Goal: Information Seeking & Learning: Learn about a topic

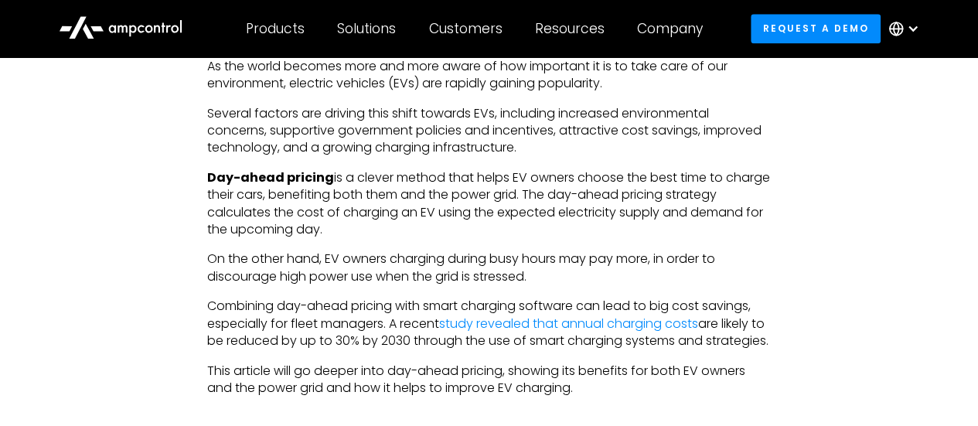
scroll to position [927, 0]
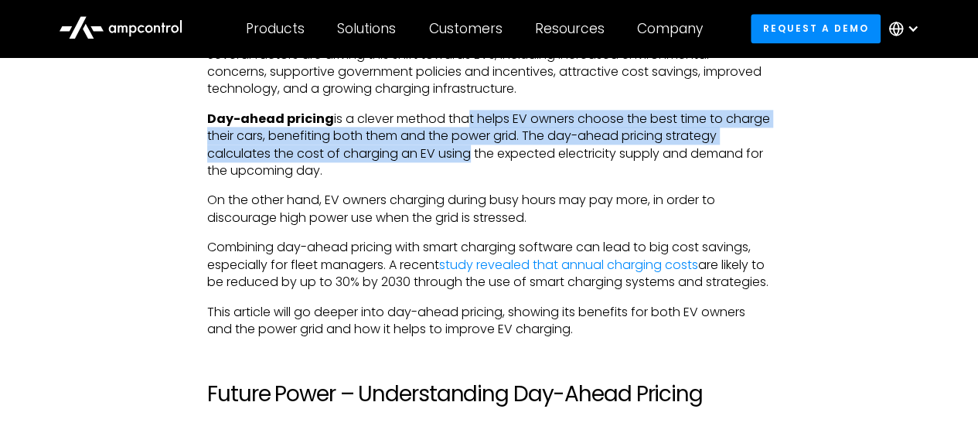
drag, startPoint x: 462, startPoint y: 124, endPoint x: 461, endPoint y: 160, distance: 36.4
click at [461, 160] on p "Day-ahead pricing is a clever method that helps EV owners choose the best time …" at bounding box center [488, 146] width 563 height 70
click at [502, 154] on p "Day-ahead pricing is a clever method that helps EV owners choose the best time …" at bounding box center [488, 146] width 563 height 70
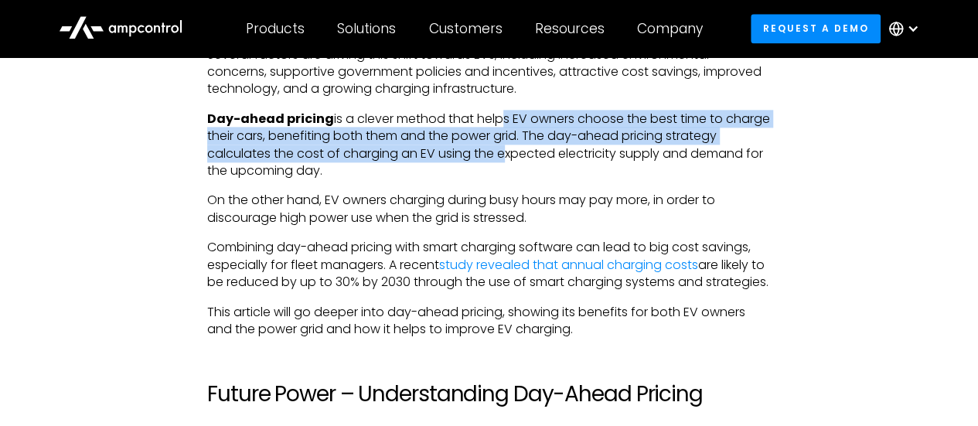
click at [499, 128] on p "Day-ahead pricing is a clever method that helps EV owners choose the best time …" at bounding box center [488, 146] width 563 height 70
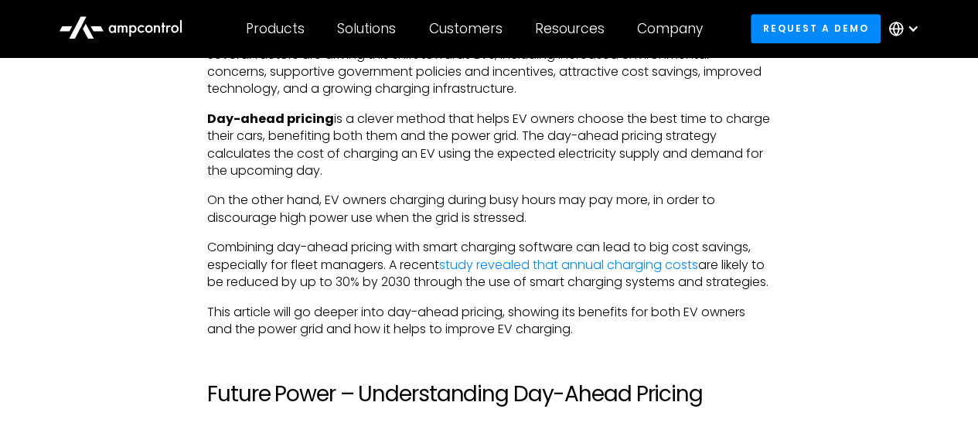
click at [518, 168] on p "Day-ahead pricing is a clever method that helps EV owners choose the best time …" at bounding box center [488, 146] width 563 height 70
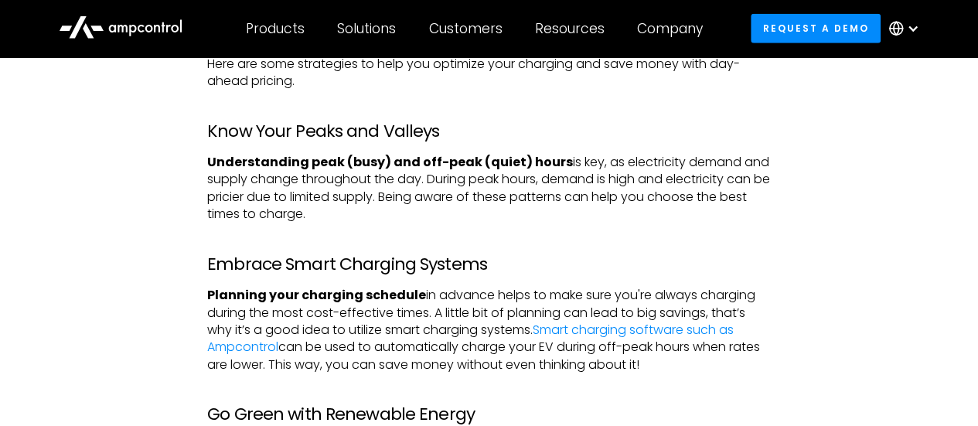
scroll to position [2241, 0]
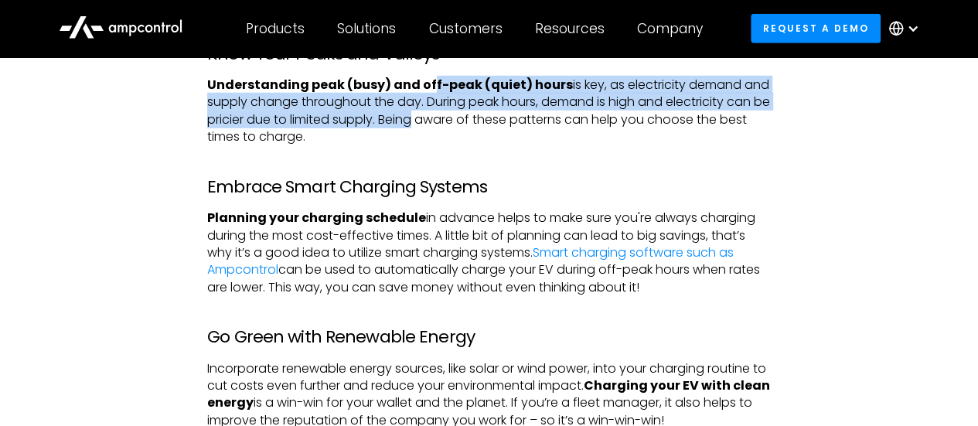
click at [431, 146] on p "Understanding peak (busy) and off-peak (quiet) hours is key, as electricity dem…" at bounding box center [488, 112] width 563 height 70
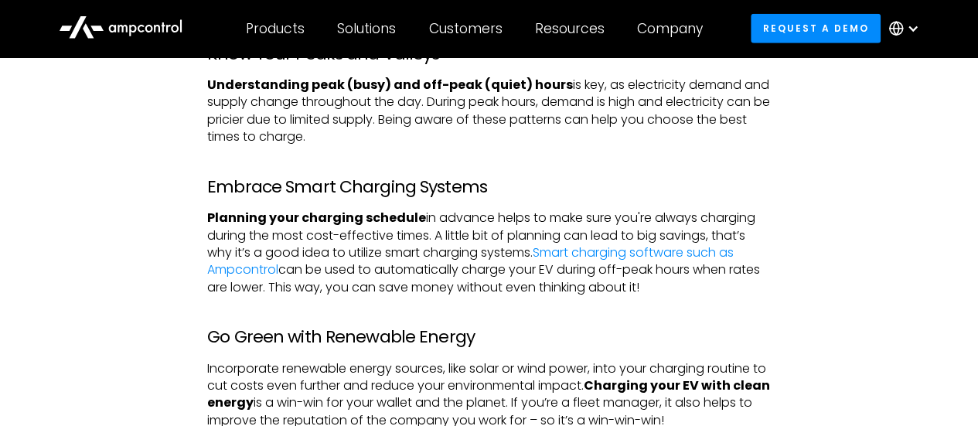
click at [452, 132] on p "Understanding peak (busy) and off-peak (quiet) hours is key, as electricity dem…" at bounding box center [488, 112] width 563 height 70
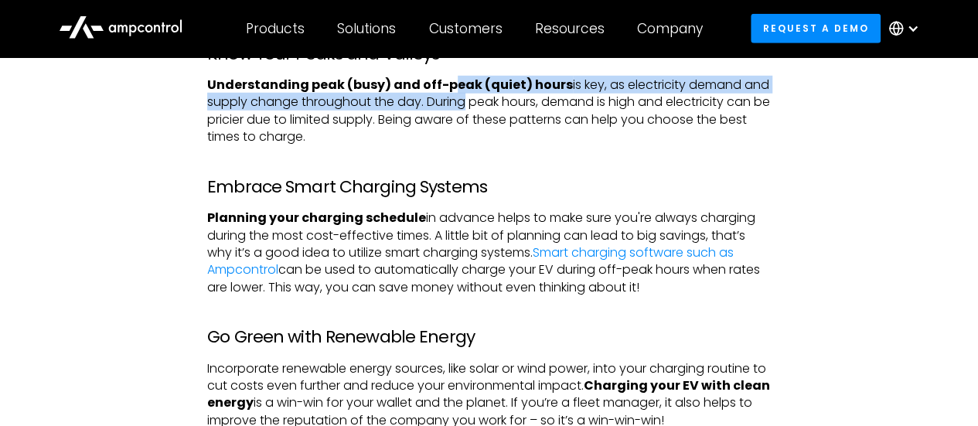
drag, startPoint x: 446, startPoint y: 121, endPoint x: 456, endPoint y: 148, distance: 28.1
click at [456, 146] on p "Understanding peak (busy) and off-peak (quiet) hours is key, as electricity dem…" at bounding box center [488, 112] width 563 height 70
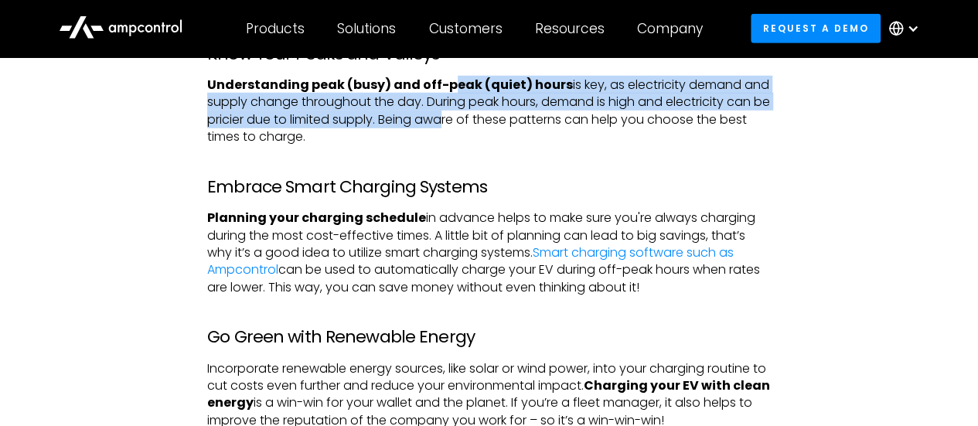
click at [456, 146] on p "Understanding peak (busy) and off-peak (quiet) hours is key, as electricity dem…" at bounding box center [488, 112] width 563 height 70
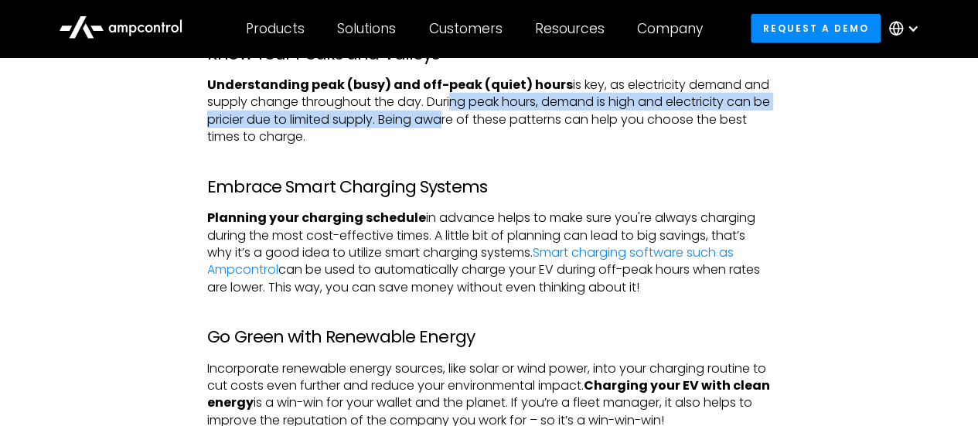
click at [456, 146] on p "Understanding peak (busy) and off-peak (quiet) hours is key, as electricity dem…" at bounding box center [488, 112] width 563 height 70
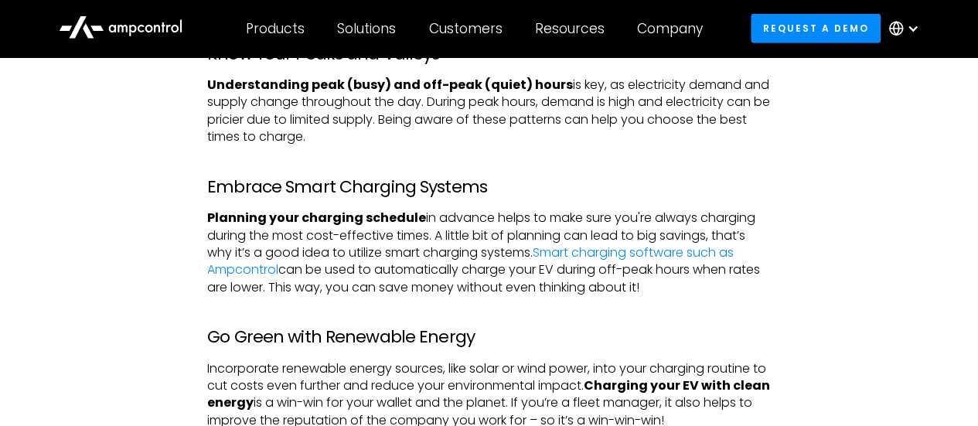
drag, startPoint x: 445, startPoint y: 134, endPoint x: 73, endPoint y: 185, distance: 375.1
click at [73, 185] on div "As the world becomes more and more aware of how important it is to take care of…" at bounding box center [488, 423] width 891 height 3475
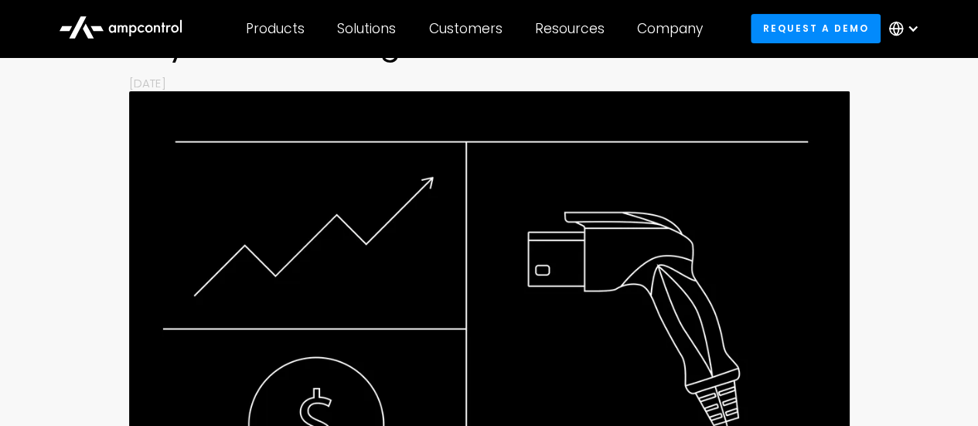
scroll to position [0, 0]
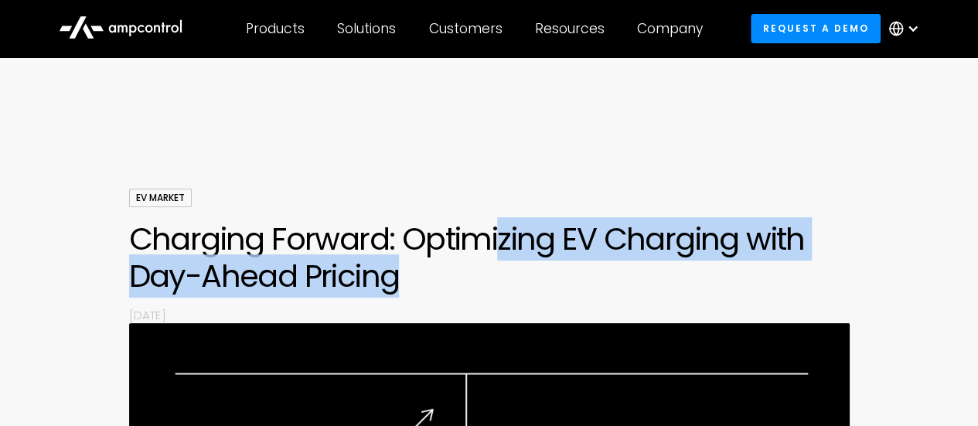
drag, startPoint x: 502, startPoint y: 228, endPoint x: 508, endPoint y: 267, distance: 39.1
click at [508, 267] on h1 "Charging Forward: Optimizing EV Charging with Day-Ahead Pricing" at bounding box center [489, 257] width 720 height 74
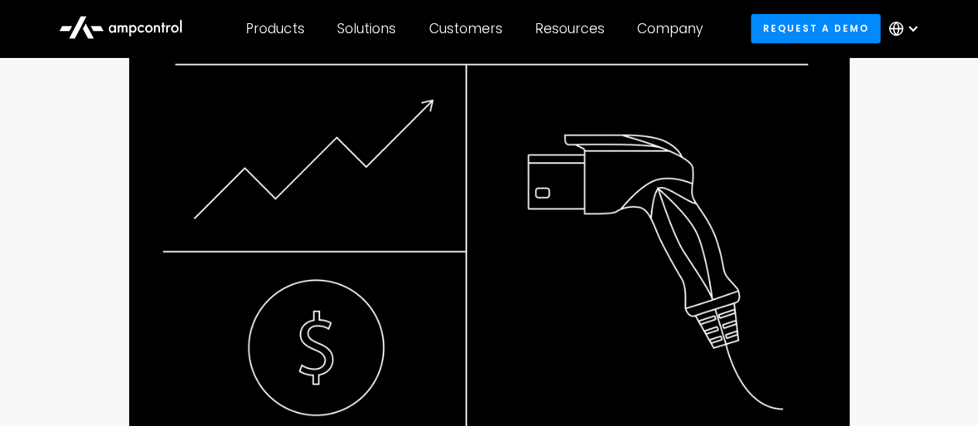
scroll to position [695, 0]
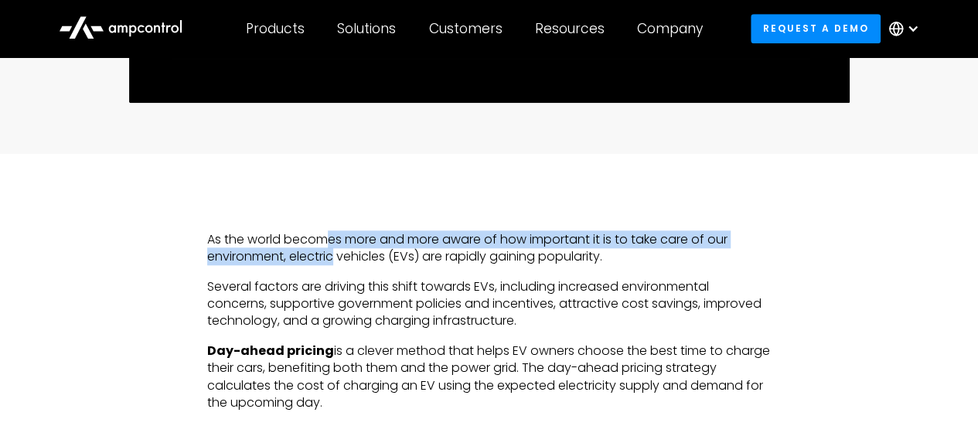
click at [333, 260] on p "As the world becomes more and more aware of how important it is to take care of…" at bounding box center [488, 248] width 563 height 35
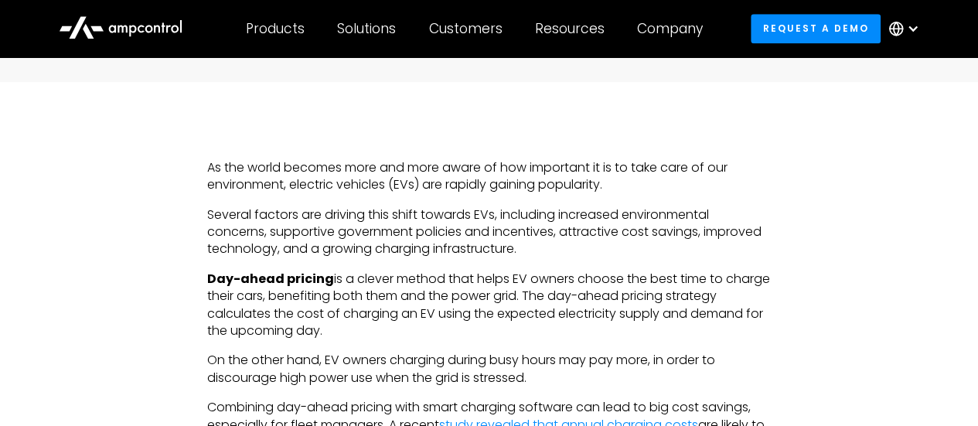
scroll to position [850, 0]
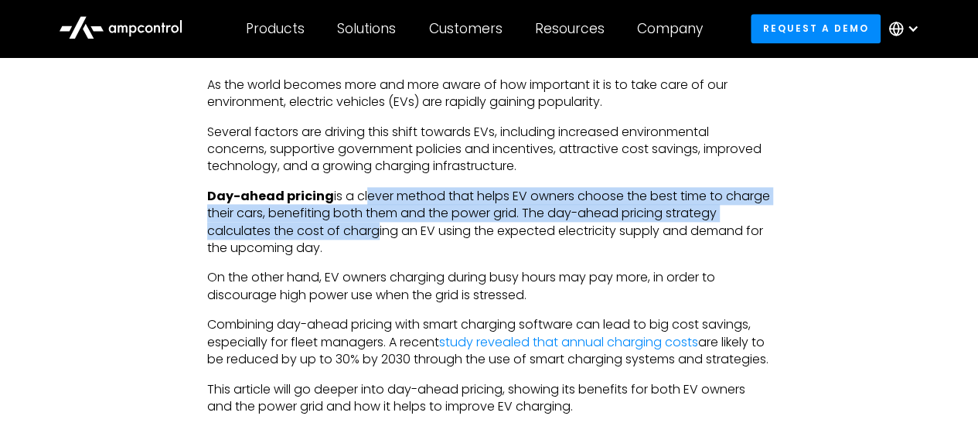
drag, startPoint x: 360, startPoint y: 202, endPoint x: 369, endPoint y: 236, distance: 34.5
click at [369, 236] on p "Day-ahead pricing is a clever method that helps EV owners choose the best time …" at bounding box center [488, 223] width 563 height 70
click at [370, 236] on p "Day-ahead pricing is a clever method that helps EV owners choose the best time …" at bounding box center [488, 223] width 563 height 70
click at [414, 202] on p "Day-ahead pricing is a clever method that helps EV owners choose the best time …" at bounding box center [488, 223] width 563 height 70
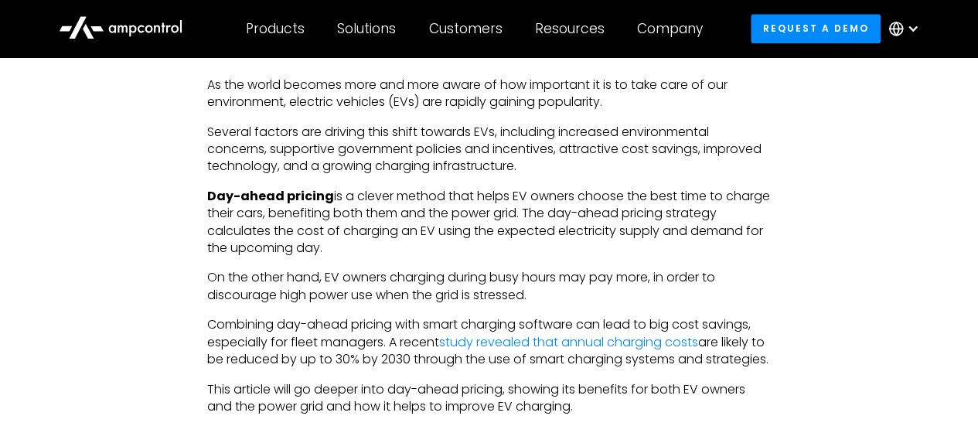
drag, startPoint x: 338, startPoint y: 197, endPoint x: 334, endPoint y: 243, distance: 45.8
click at [334, 243] on p "Day-ahead pricing is a clever method that helps EV owners choose the best time …" at bounding box center [488, 223] width 563 height 70
drag, startPoint x: 383, startPoint y: 226, endPoint x: 382, endPoint y: 250, distance: 23.2
click at [382, 250] on p "Day-ahead pricing is a clever method that helps EV owners choose the best time …" at bounding box center [488, 223] width 563 height 70
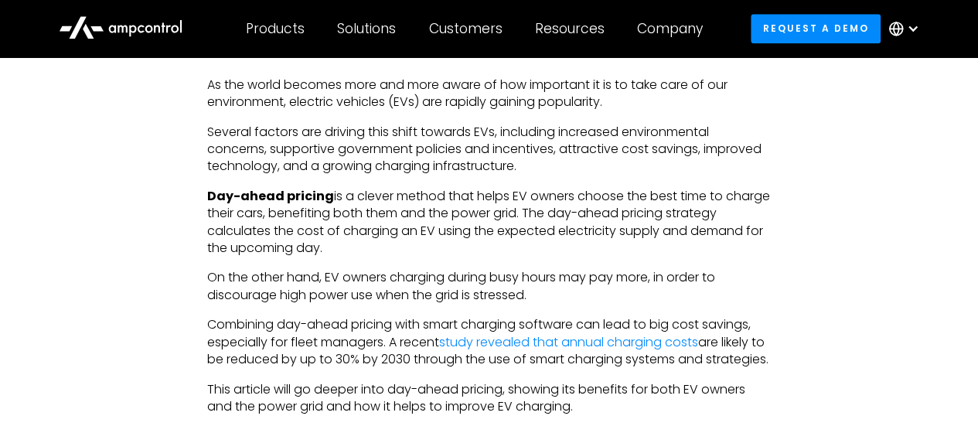
click at [382, 250] on p "Day-ahead pricing is a clever method that helps EV owners choose the best time …" at bounding box center [488, 223] width 563 height 70
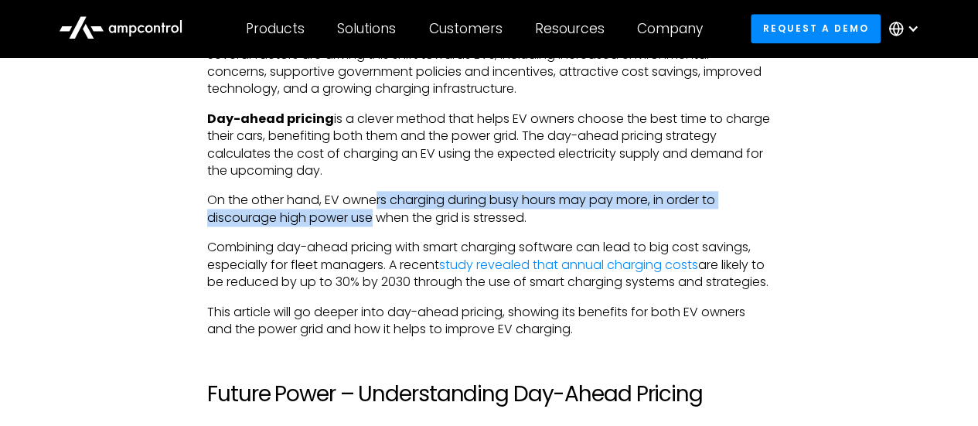
click at [372, 223] on p "On the other hand, EV owners charging during busy hours may pay more, in order …" at bounding box center [488, 209] width 563 height 35
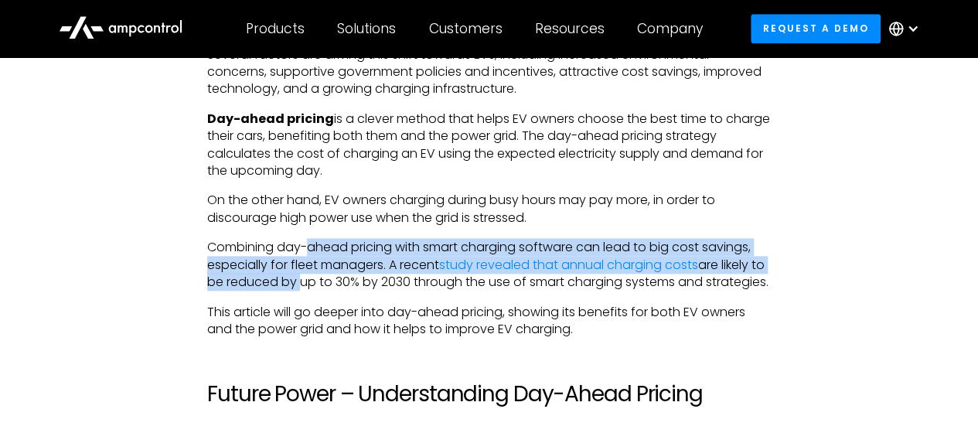
click at [314, 277] on p "Combining day-ahead pricing with smart charging software can lead to big cost s…" at bounding box center [488, 265] width 563 height 52
click at [307, 291] on p "Combining day-ahead pricing with smart charging software can lead to big cost s…" at bounding box center [488, 265] width 563 height 52
click at [306, 291] on p "Combining day-ahead pricing with smart charging software can lead to big cost s…" at bounding box center [488, 265] width 563 height 52
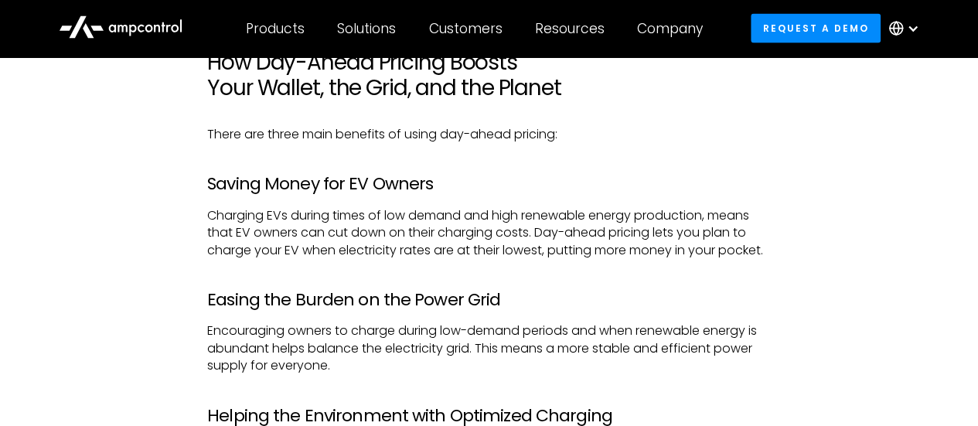
scroll to position [1777, 0]
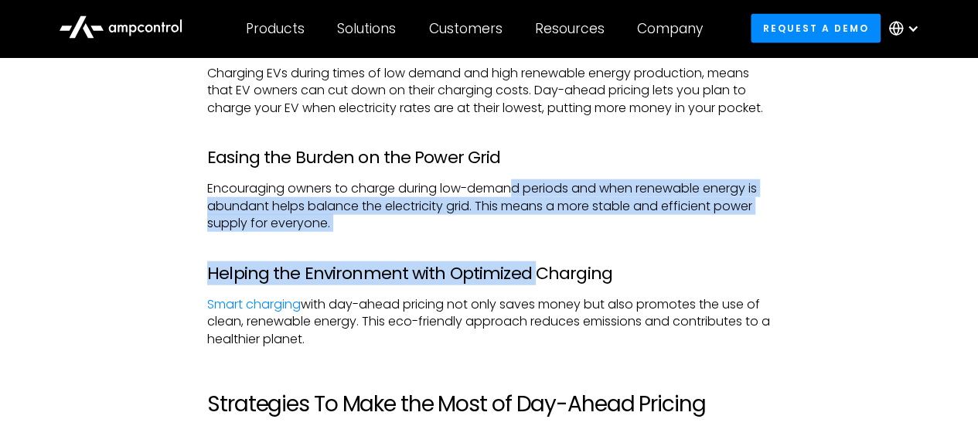
drag, startPoint x: 518, startPoint y: 226, endPoint x: 524, endPoint y: 268, distance: 42.2
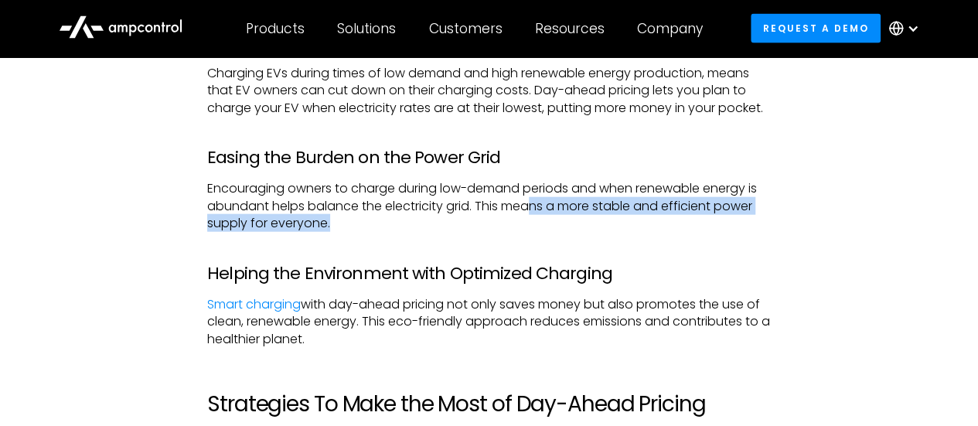
click at [539, 232] on p "Encouraging owners to charge during low-demand periods and when renewable energ…" at bounding box center [488, 206] width 563 height 52
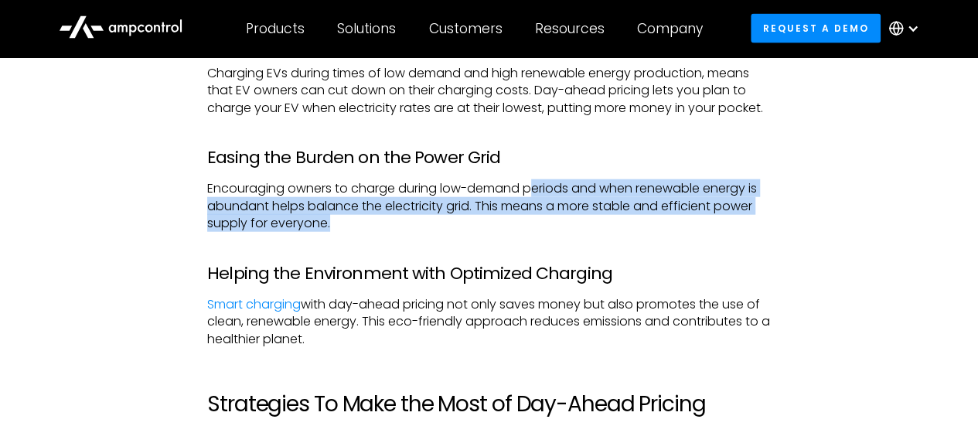
drag, startPoint x: 533, startPoint y: 242, endPoint x: 535, endPoint y: 254, distance: 12.5
click at [535, 232] on p "Encouraging owners to charge during low-demand periods and when renewable energ…" at bounding box center [488, 206] width 563 height 52
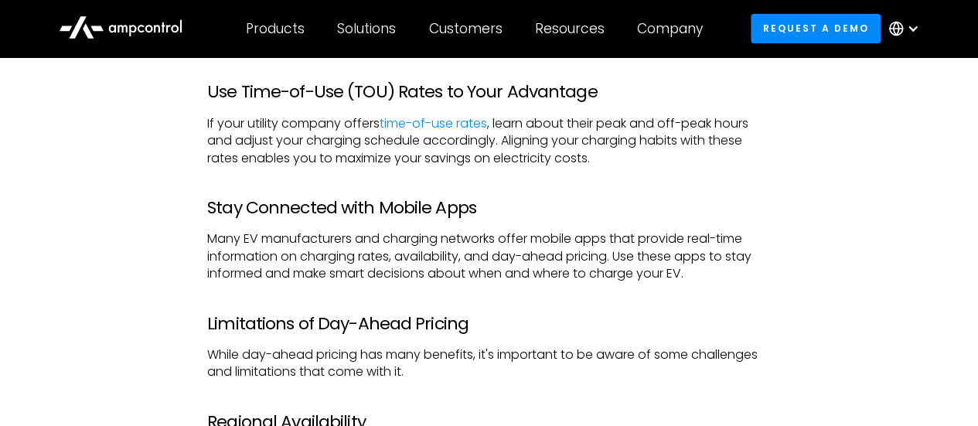
scroll to position [2705, 0]
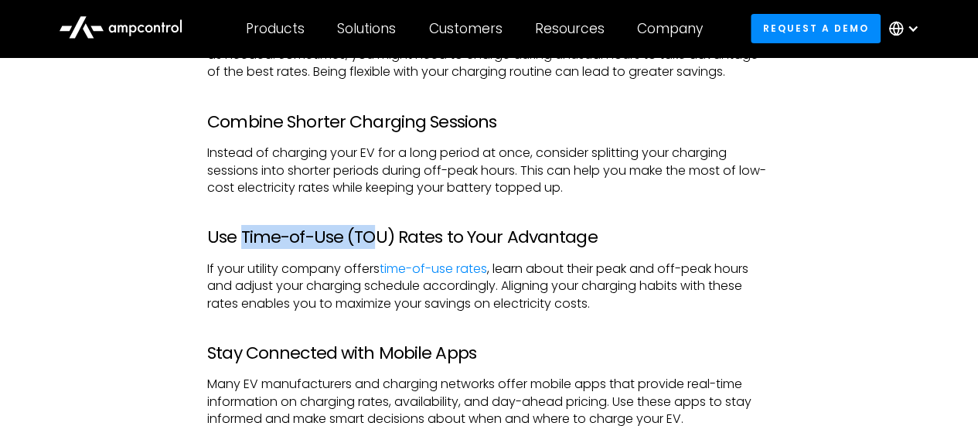
drag, startPoint x: 243, startPoint y: 274, endPoint x: 375, endPoint y: 277, distance: 131.4
click at [375, 247] on h3 "Use Time-of-Use (TOU) Rates to Your Advantage" at bounding box center [488, 237] width 563 height 20
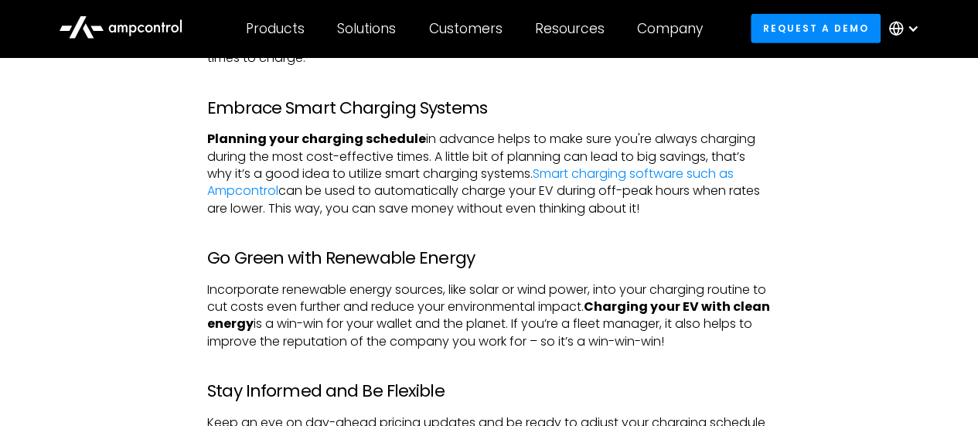
scroll to position [2318, 0]
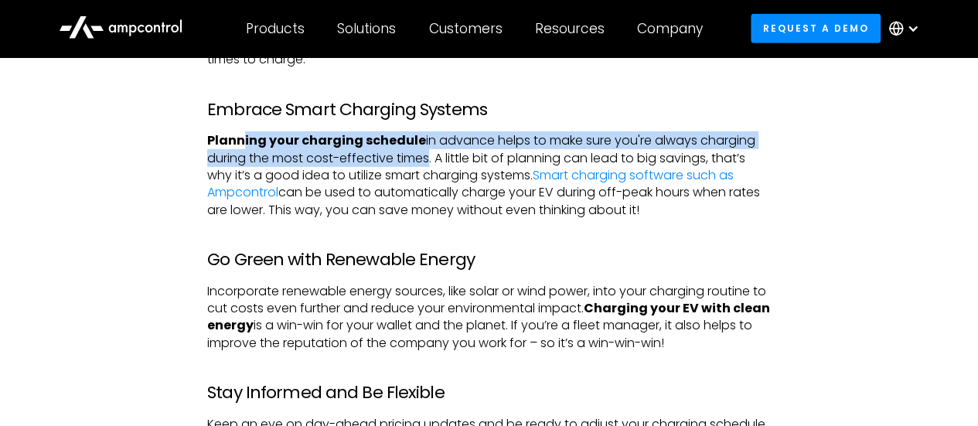
drag, startPoint x: 301, startPoint y: 179, endPoint x: 423, endPoint y: 197, distance: 122.7
click at [423, 197] on p "Planning your charging schedule in advance helps to make sure you're always cha…" at bounding box center [488, 175] width 563 height 87
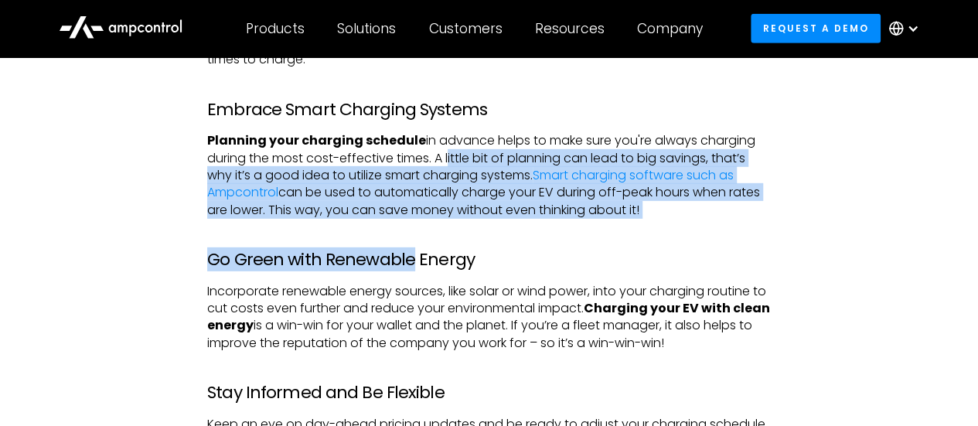
drag, startPoint x: 447, startPoint y: 196, endPoint x: 409, endPoint y: 260, distance: 75.1
click at [409, 260] on div "As the world becomes more and more aware of how important it is to take care of…" at bounding box center [488, 330] width 563 height 3444
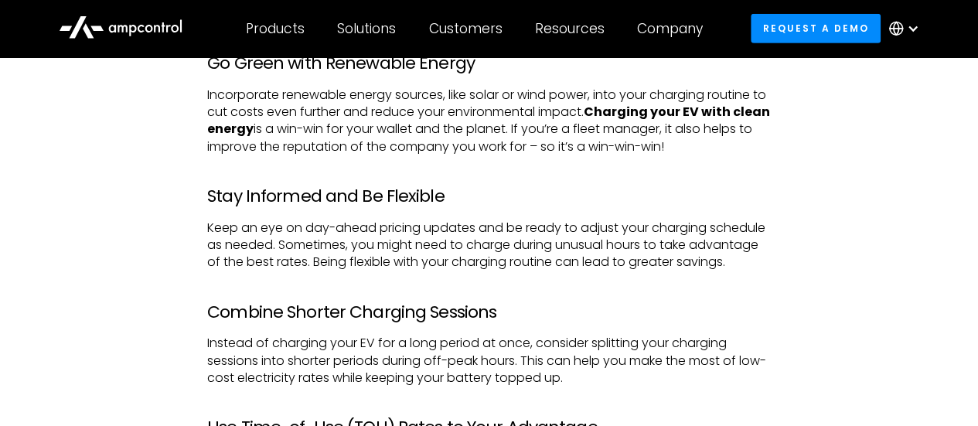
scroll to position [2550, 0]
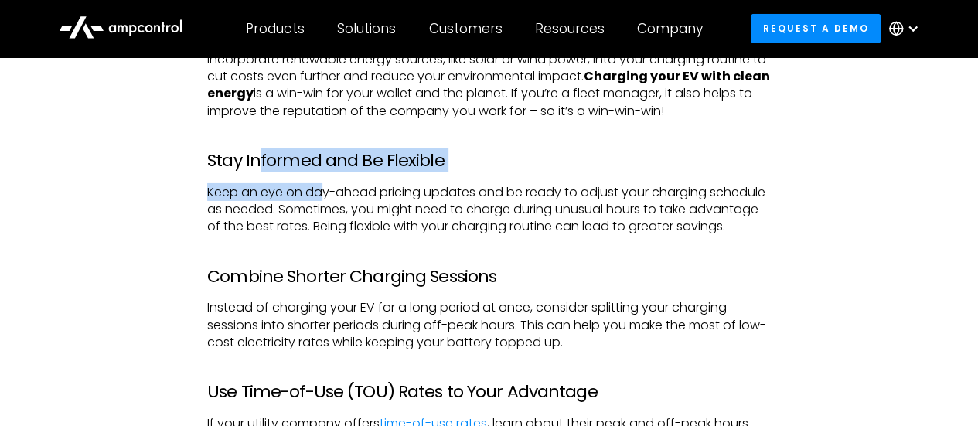
drag, startPoint x: 260, startPoint y: 194, endPoint x: 320, endPoint y: 211, distance: 62.6
click at [320, 211] on div "As the world becomes more and more aware of how important it is to take care of…" at bounding box center [488, 98] width 563 height 3444
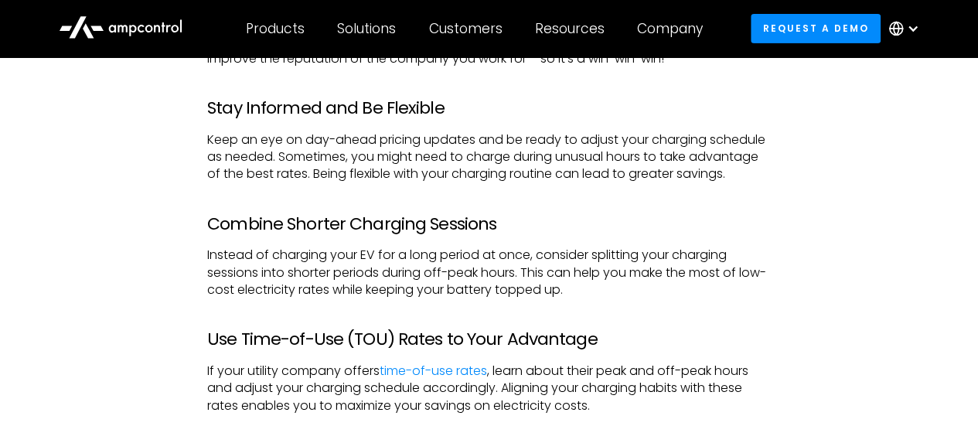
scroll to position [2627, 0]
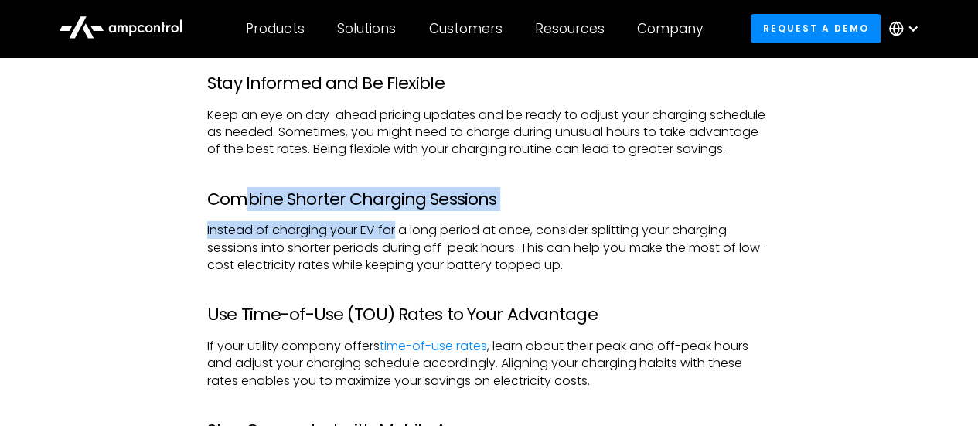
drag, startPoint x: 239, startPoint y: 236, endPoint x: 393, endPoint y: 247, distance: 154.2
click at [393, 247] on div "As the world becomes more and more aware of how important it is to take care of…" at bounding box center [488, 21] width 563 height 3444
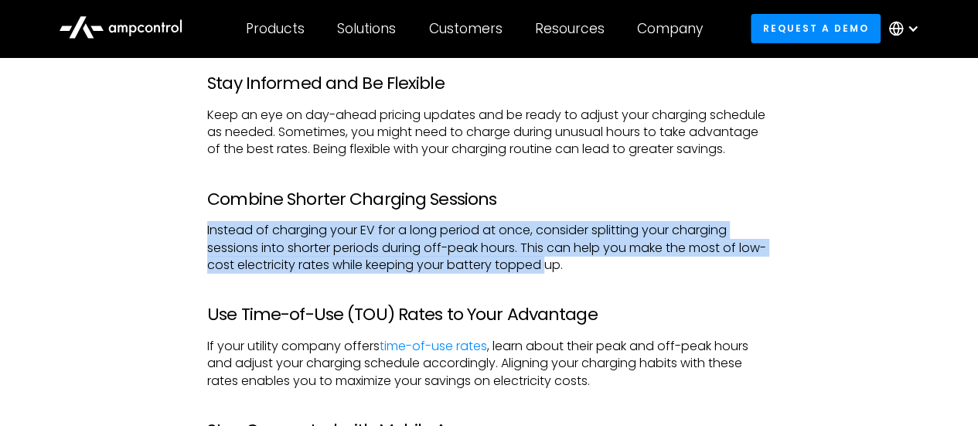
drag, startPoint x: 206, startPoint y: 267, endPoint x: 576, endPoint y: 298, distance: 372.1
click at [576, 298] on div "As the world becomes more and more aware of how important it is to take care of…" at bounding box center [489, 21] width 594 height 3444
click at [576, 274] on p "Instead of charging your EV for a long period at once, consider splitting your …" at bounding box center [488, 248] width 563 height 52
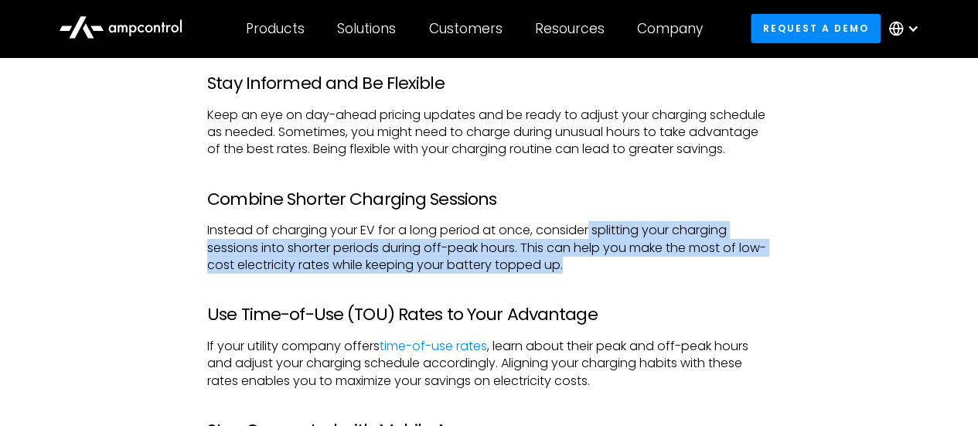
drag, startPoint x: 590, startPoint y: 260, endPoint x: 606, endPoint y: 291, distance: 35.6
click at [606, 274] on p "Instead of charging your EV for a long period at once, consider splitting your …" at bounding box center [488, 248] width 563 height 52
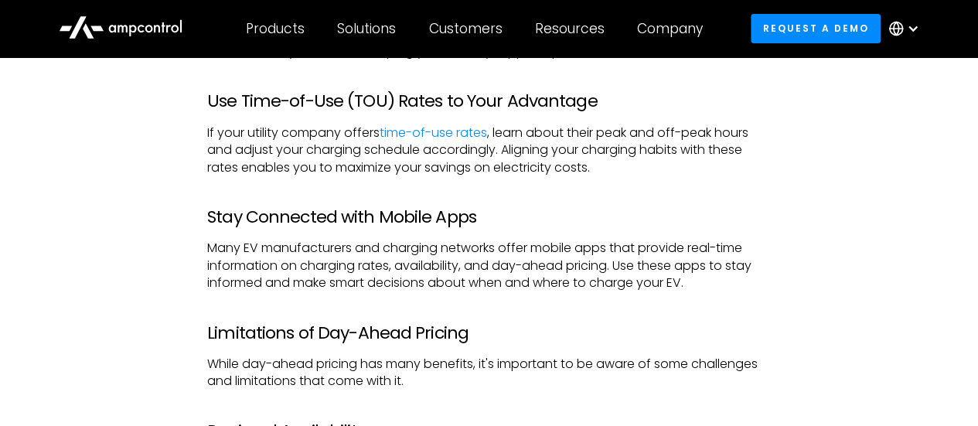
scroll to position [2859, 0]
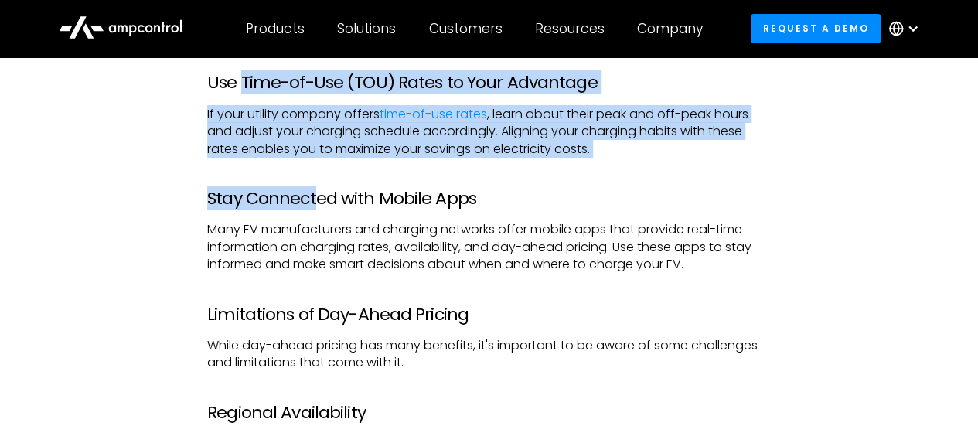
drag, startPoint x: 243, startPoint y: 120, endPoint x: 317, endPoint y: 202, distance: 110.5
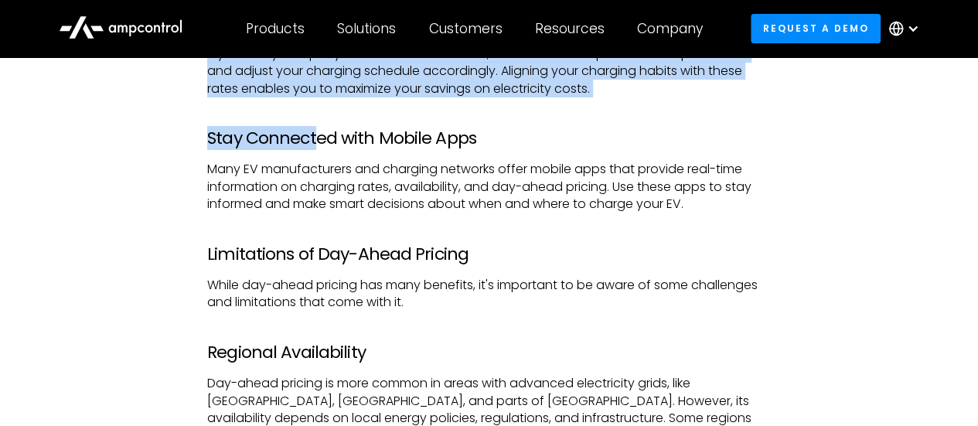
scroll to position [3014, 0]
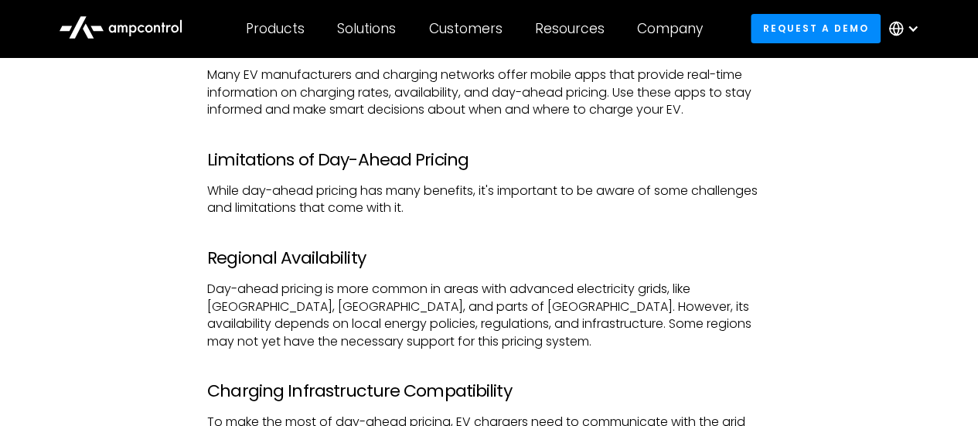
click at [340, 170] on h3 "Limitations of Day-Ahead Pricing" at bounding box center [488, 160] width 563 height 20
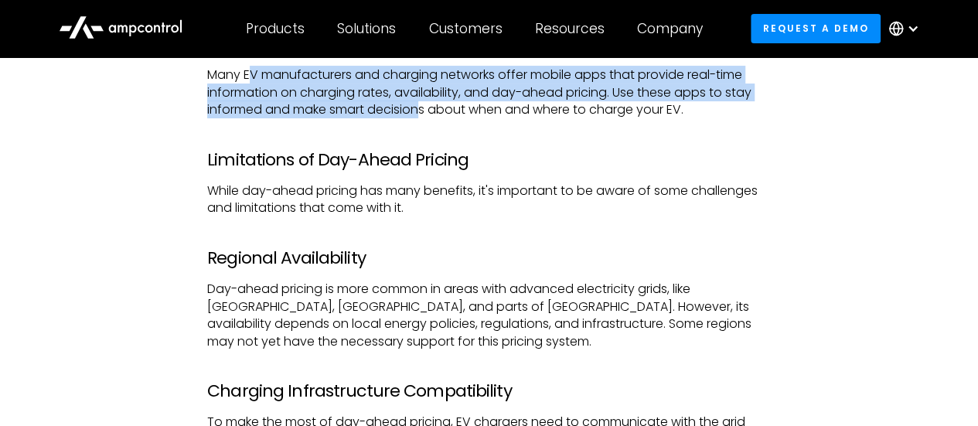
drag, startPoint x: 252, startPoint y: 117, endPoint x: 420, endPoint y: 146, distance: 170.9
click at [420, 118] on p "Many EV manufacturers and charging networks offer mobile apps that provide real…" at bounding box center [488, 92] width 563 height 52
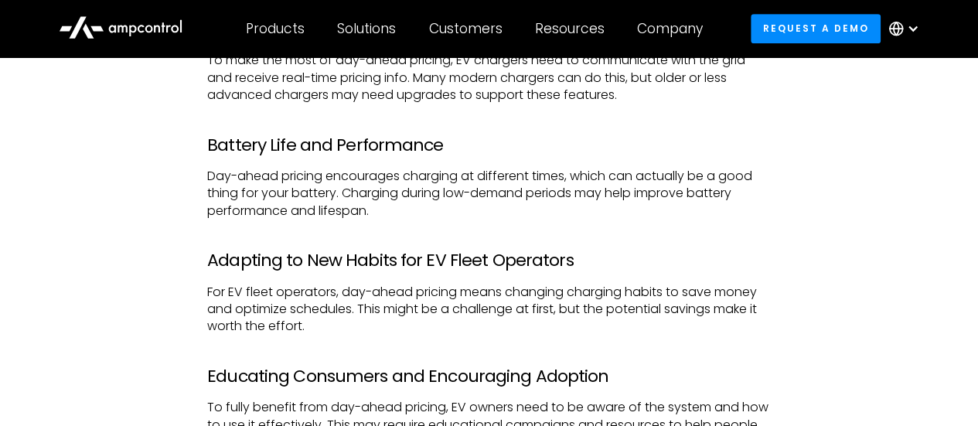
scroll to position [3477, 0]
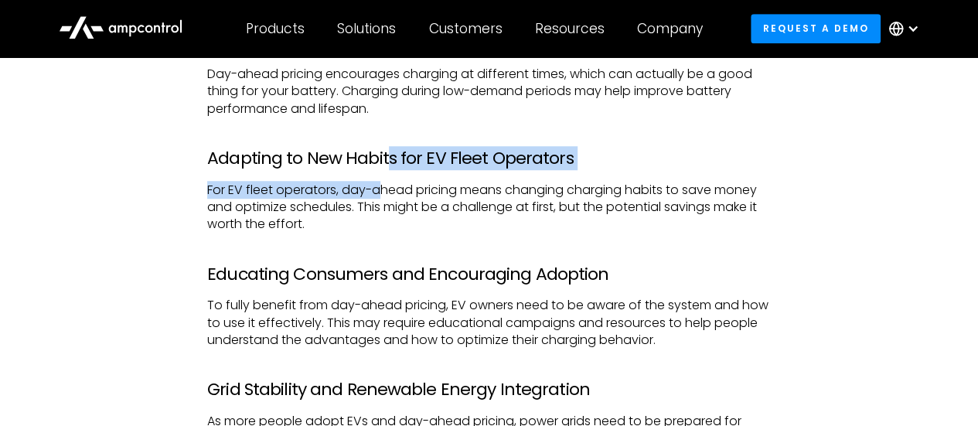
drag, startPoint x: 383, startPoint y: 192, endPoint x: 383, endPoint y: 225, distance: 33.2
click at [383, 225] on p "For EV fleet operators, day-ahead pricing means changing charging habits to sav…" at bounding box center [488, 208] width 563 height 52
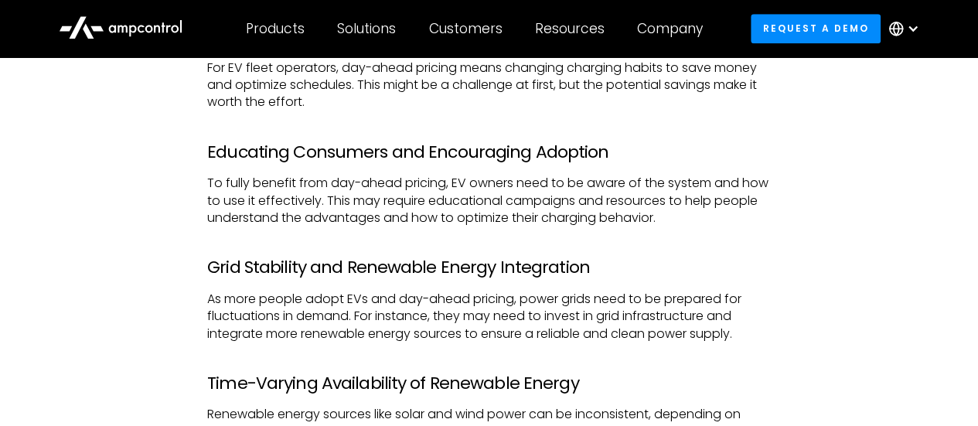
scroll to position [3632, 0]
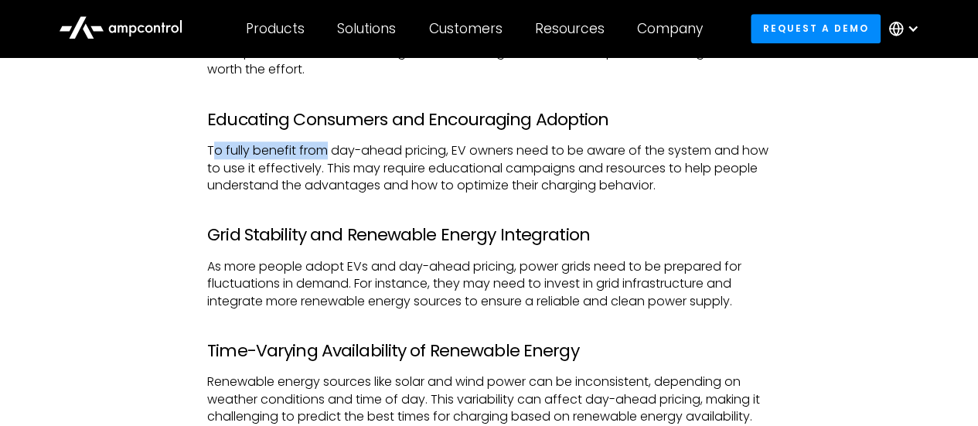
drag, startPoint x: 214, startPoint y: 179, endPoint x: 323, endPoint y: 188, distance: 109.4
click at [323, 188] on p "To fully benefit from day-ahead pricing, EV owners need to be aware of the syst…" at bounding box center [488, 168] width 563 height 52
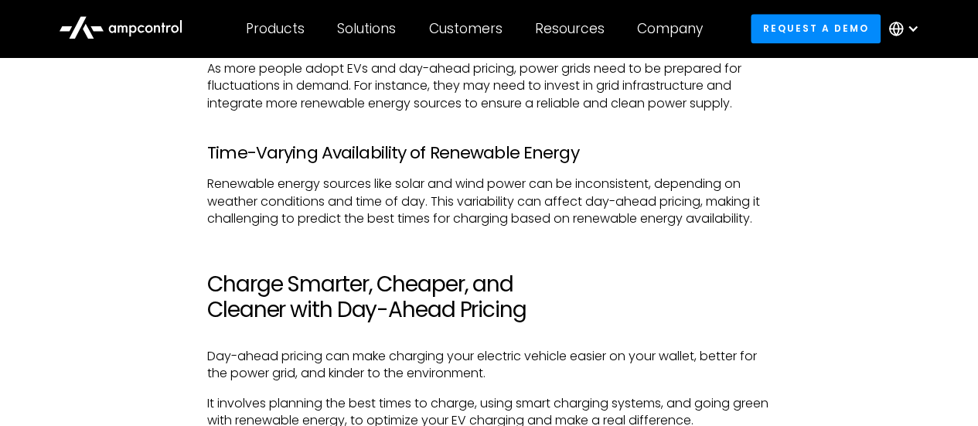
scroll to position [3941, 0]
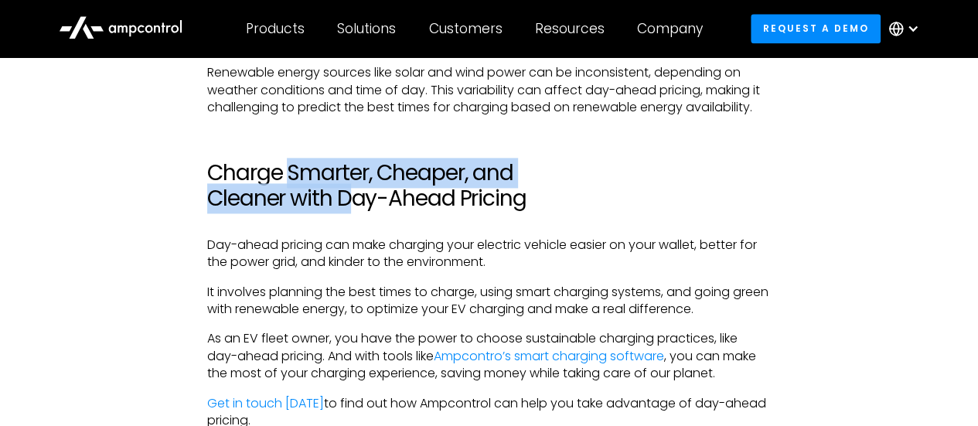
drag, startPoint x: 342, startPoint y: 208, endPoint x: 348, endPoint y: 224, distance: 17.4
click at [348, 212] on h2 "Charge Smarter, Cheaper, and Cleaner with Day-Ahead Pricing" at bounding box center [488, 186] width 563 height 52
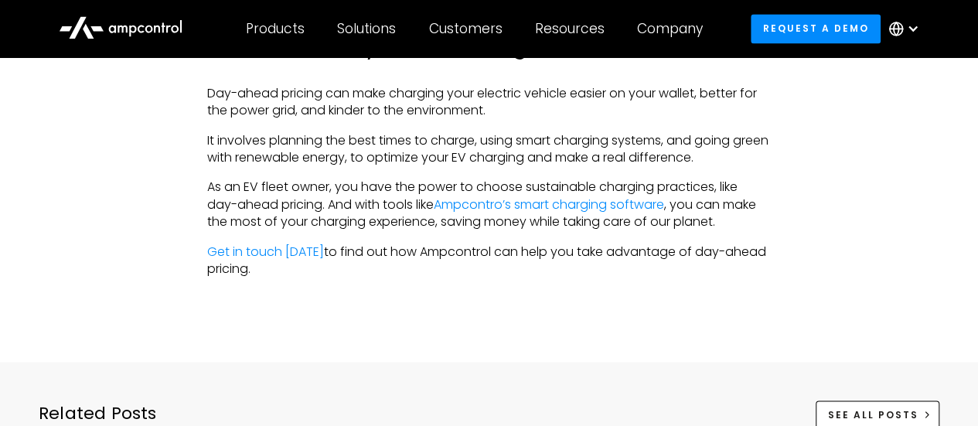
scroll to position [4096, 0]
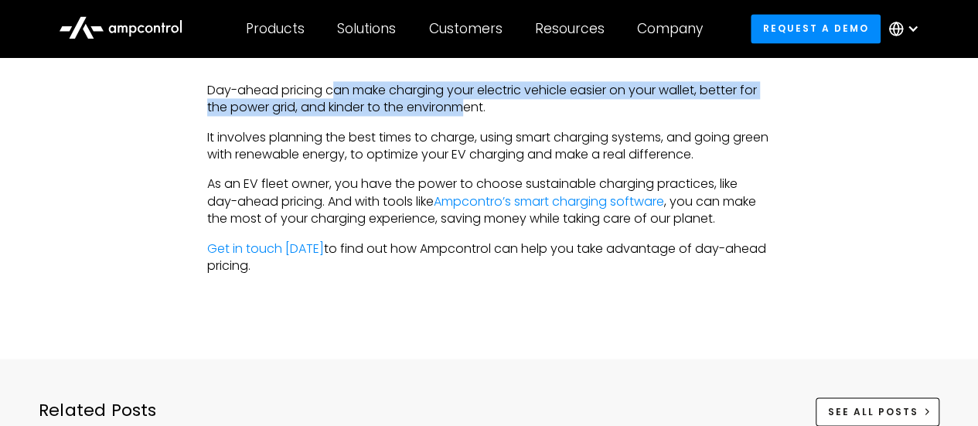
drag, startPoint x: 332, startPoint y: 124, endPoint x: 464, endPoint y: 149, distance: 134.6
click at [464, 117] on p "Day-ahead pricing can make charging your electric vehicle easier on your wallet…" at bounding box center [488, 99] width 563 height 35
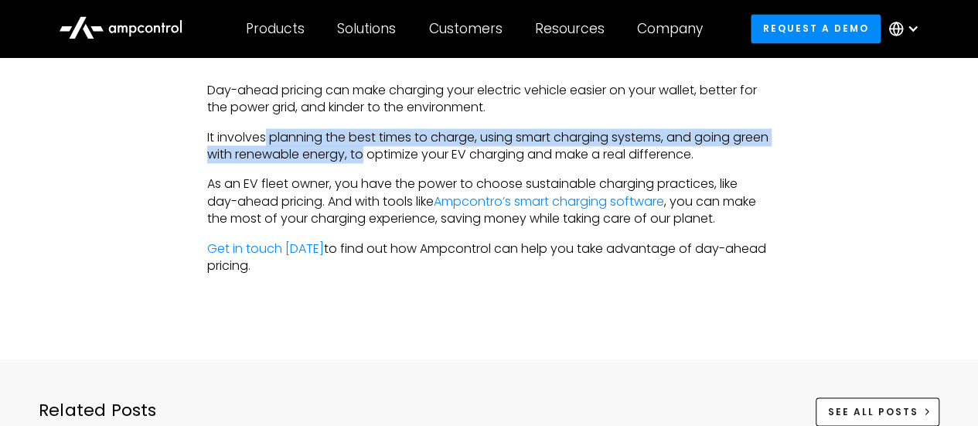
drag, startPoint x: 265, startPoint y: 165, endPoint x: 403, endPoint y: 185, distance: 139.8
click at [403, 164] on p "It involves planning the best times to charge, using smart charging systems, an…" at bounding box center [488, 146] width 563 height 35
click at [405, 164] on p "It involves planning the best times to charge, using smart charging systems, an…" at bounding box center [488, 146] width 563 height 35
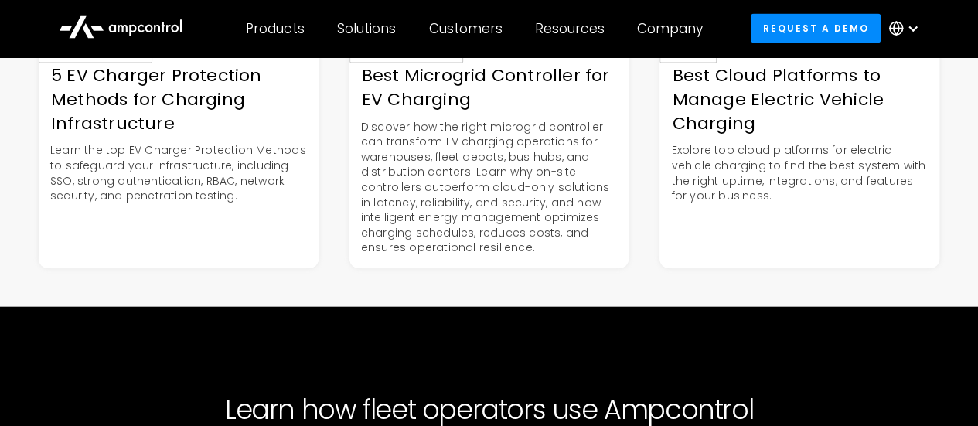
scroll to position [4636, 0]
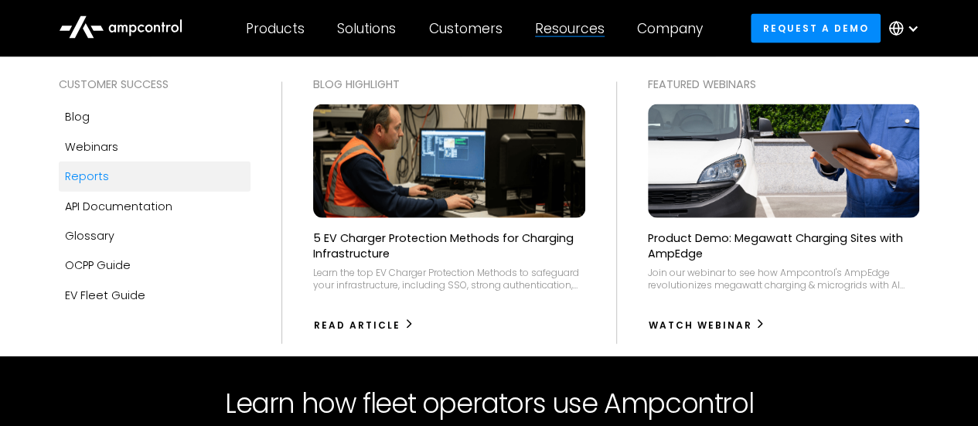
click at [90, 180] on div "Reports" at bounding box center [87, 176] width 44 height 17
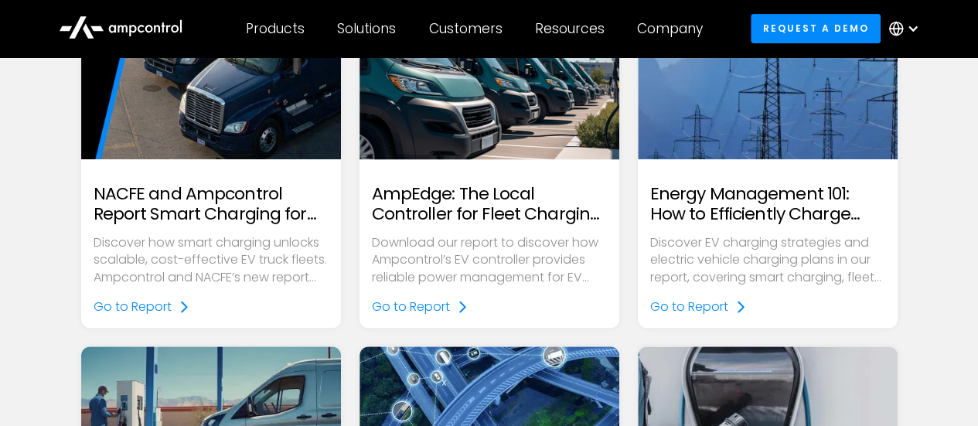
scroll to position [541, 0]
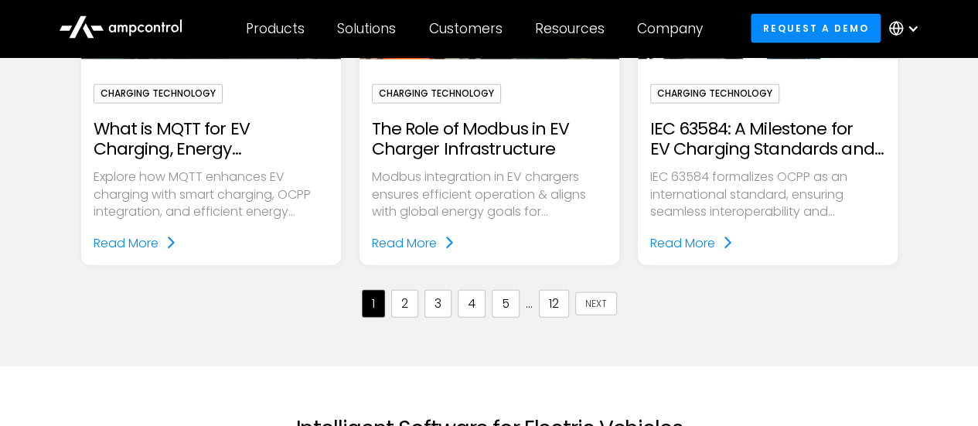
scroll to position [1777, 0]
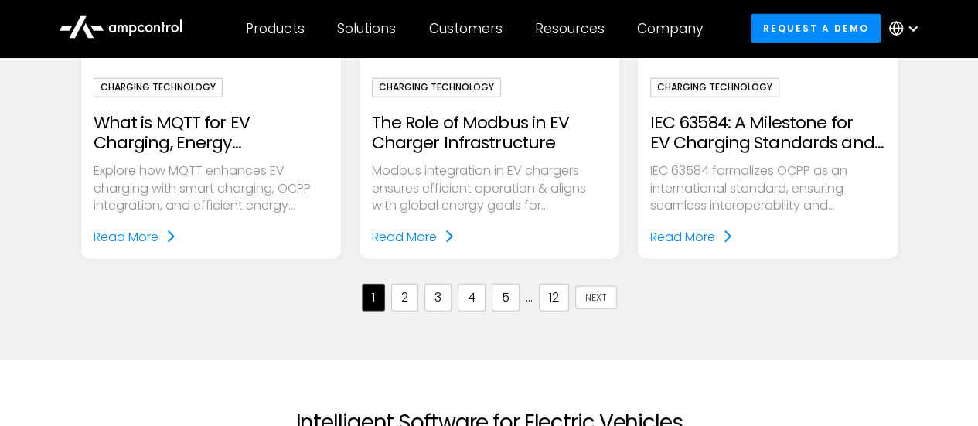
click at [403, 293] on link "2" at bounding box center [404, 298] width 27 height 28
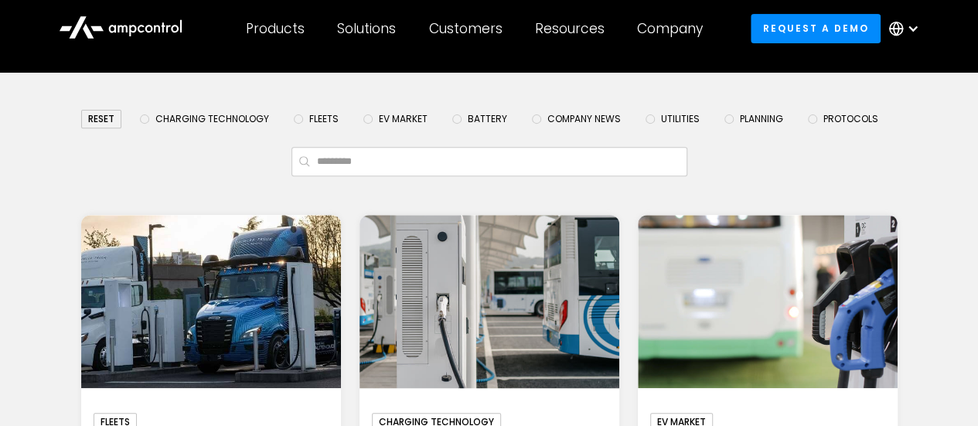
scroll to position [77, 0]
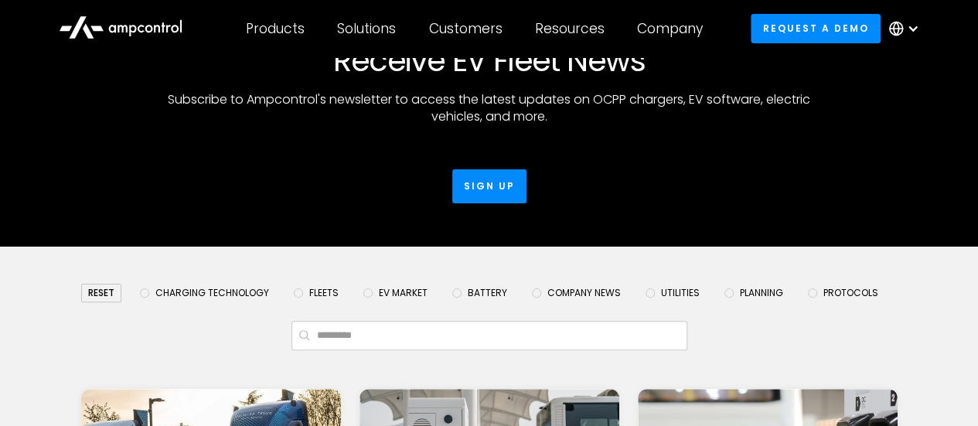
click at [145, 296] on div "Email Form" at bounding box center [144, 292] width 9 height 9
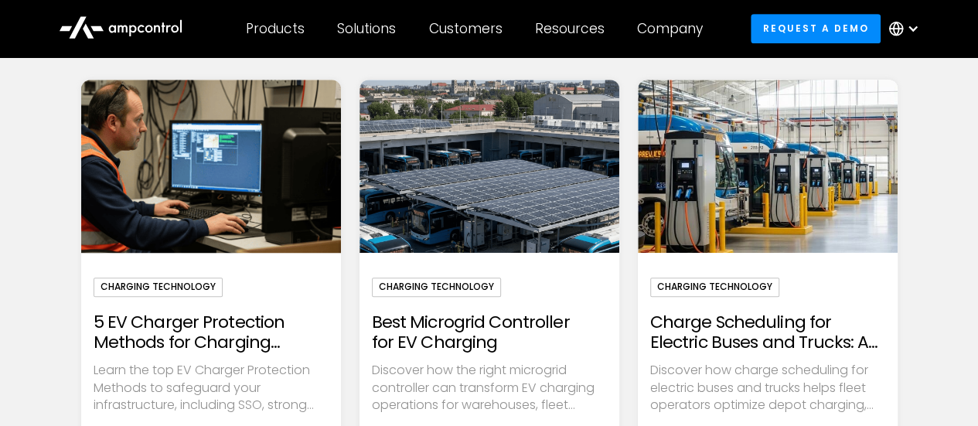
scroll to position [464, 0]
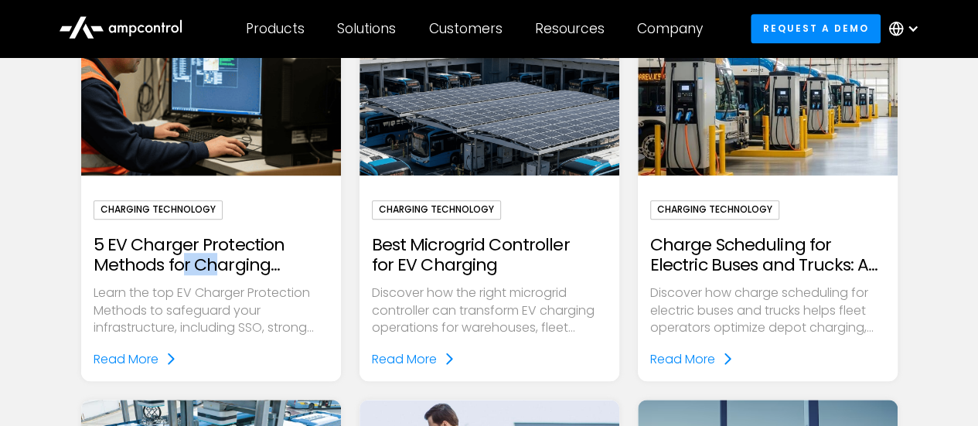
drag, startPoint x: 182, startPoint y: 261, endPoint x: 216, endPoint y: 271, distance: 34.7
click at [216, 271] on h2 "5 EV Charger Protection Methods for Charging Infrastructure" at bounding box center [211, 255] width 235 height 41
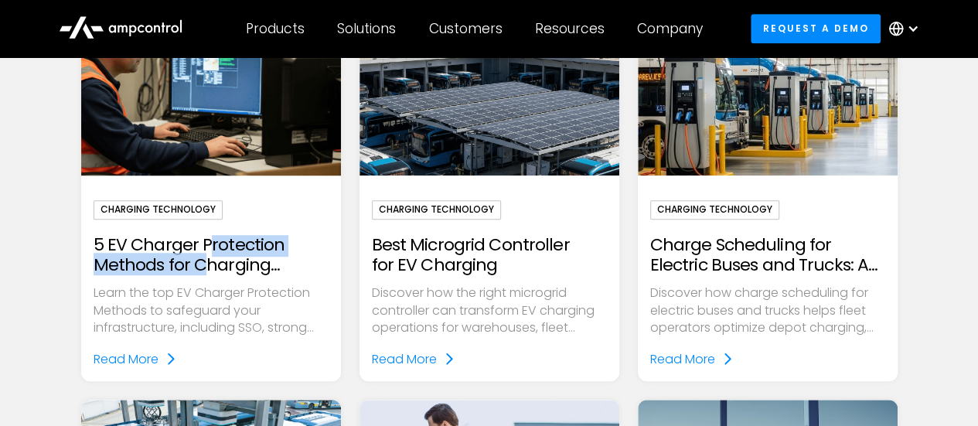
drag, startPoint x: 205, startPoint y: 251, endPoint x: 206, endPoint y: 274, distance: 23.2
click at [206, 274] on div "Charging Technology 5 EV Charger Protection Methods for Charging Infrastructure…" at bounding box center [211, 284] width 235 height 168
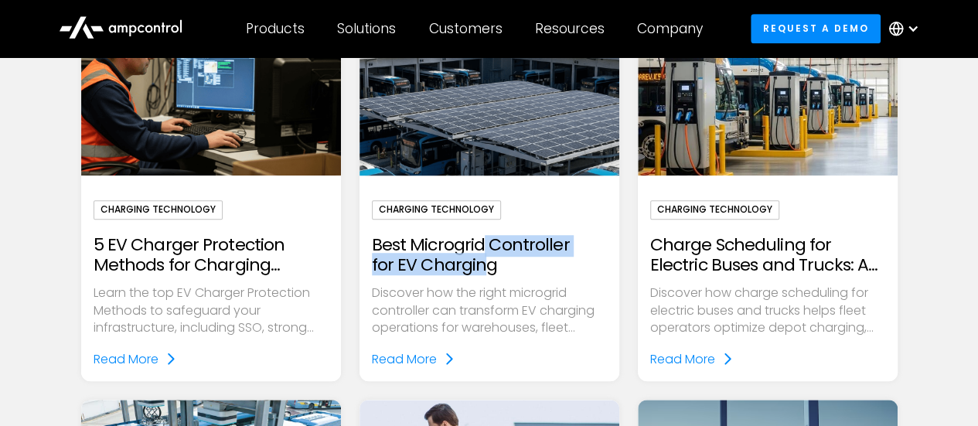
drag, startPoint x: 478, startPoint y: 245, endPoint x: 481, endPoint y: 273, distance: 28.0
click at [481, 273] on h2 "Best Microgrid Controller for EV Charging" at bounding box center [489, 255] width 235 height 41
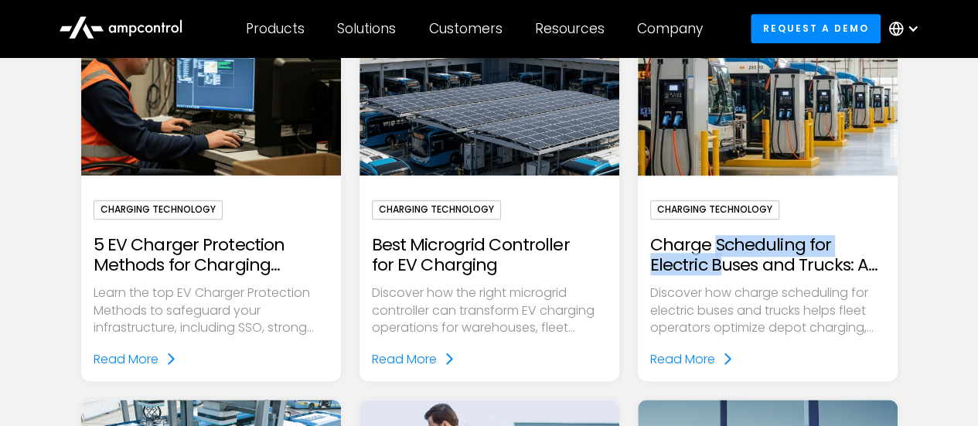
drag, startPoint x: 716, startPoint y: 251, endPoint x: 719, endPoint y: 268, distance: 17.3
click at [719, 268] on h2 "Charge Scheduling for Electric Buses and Trucks: A Critical Tool for Electric F…" at bounding box center [767, 255] width 235 height 41
click at [719, 269] on h2 "Charge Scheduling for Electric Buses and Trucks: A Critical Tool for Electric F…" at bounding box center [767, 255] width 235 height 41
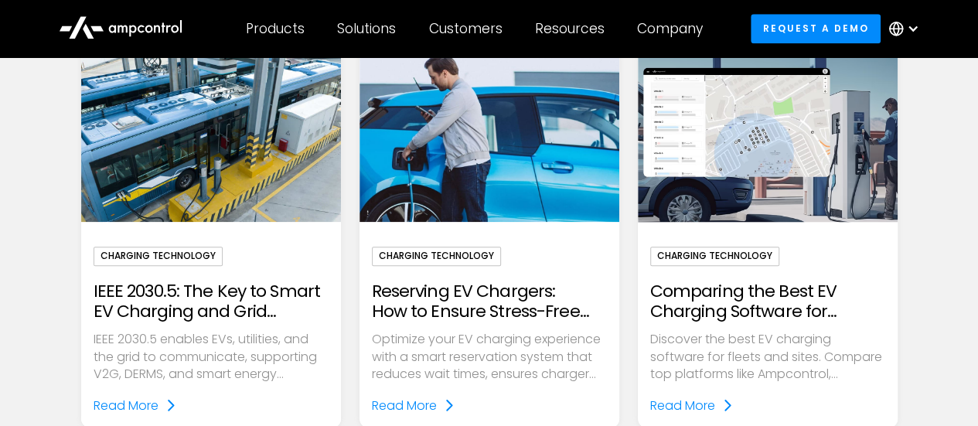
scroll to position [850, 0]
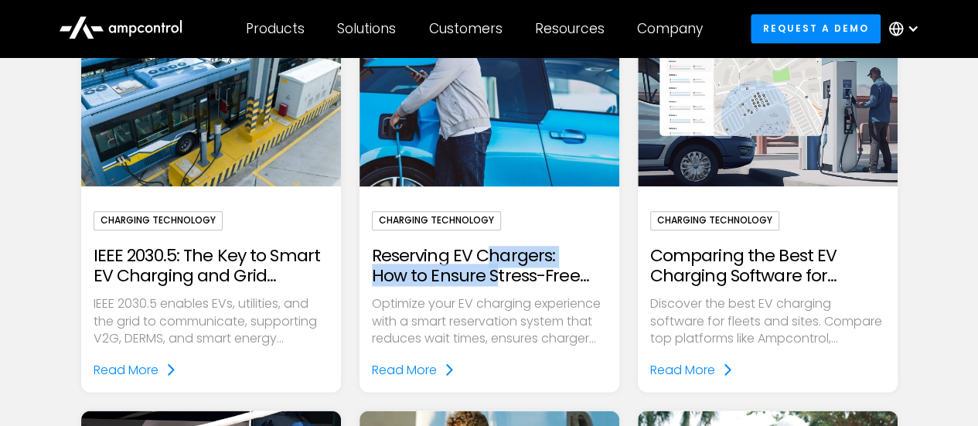
drag, startPoint x: 488, startPoint y: 250, endPoint x: 496, endPoint y: 276, distance: 27.4
click at [496, 276] on h2 "Reserving EV Chargers: How to Ensure Stress-Free Charging" at bounding box center [489, 266] width 235 height 41
drag, startPoint x: 383, startPoint y: 256, endPoint x: 537, endPoint y: 277, distance: 155.3
click at [537, 277] on h2 "Reserving EV Chargers: How to Ensure Stress-Free Charging" at bounding box center [489, 266] width 235 height 41
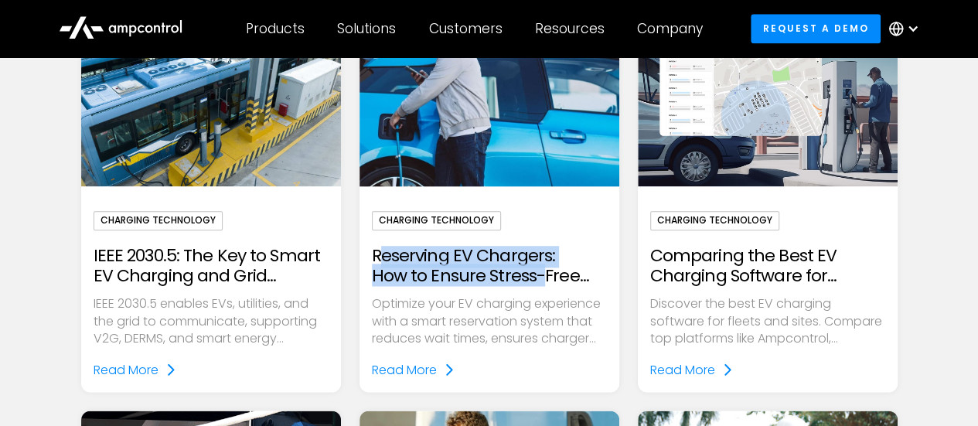
click at [537, 277] on h2 "Reserving EV Chargers: How to Ensure Stress-Free Charging" at bounding box center [489, 266] width 235 height 41
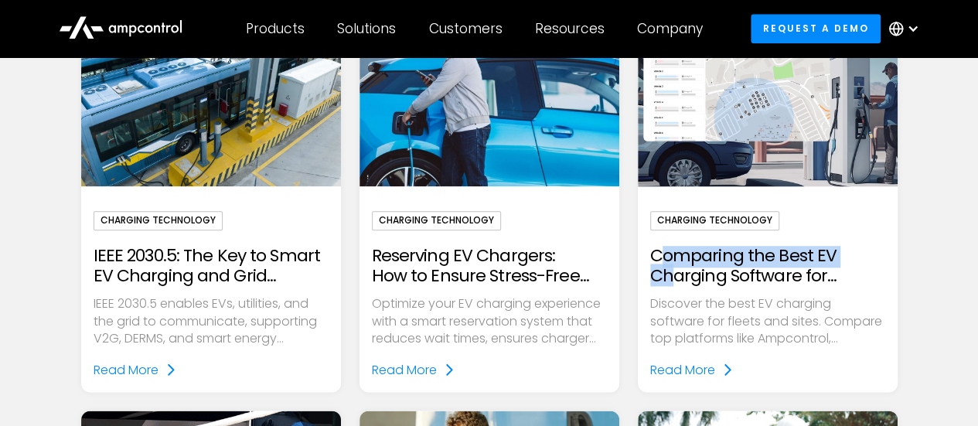
click at [671, 273] on h2 "Comparing the Best EV Charging Software for Managing Charging Sites" at bounding box center [767, 266] width 235 height 41
click at [683, 279] on h2 "Comparing the Best EV Charging Software for Managing Charging Sites" at bounding box center [767, 266] width 235 height 41
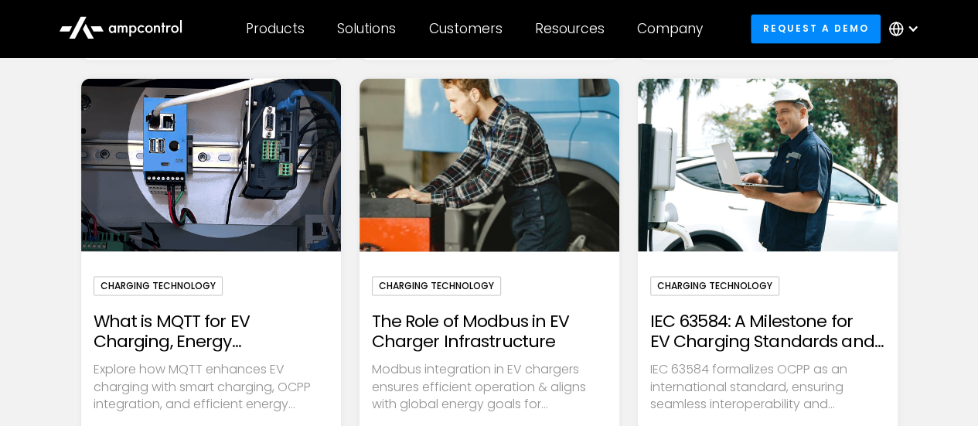
scroll to position [1236, 0]
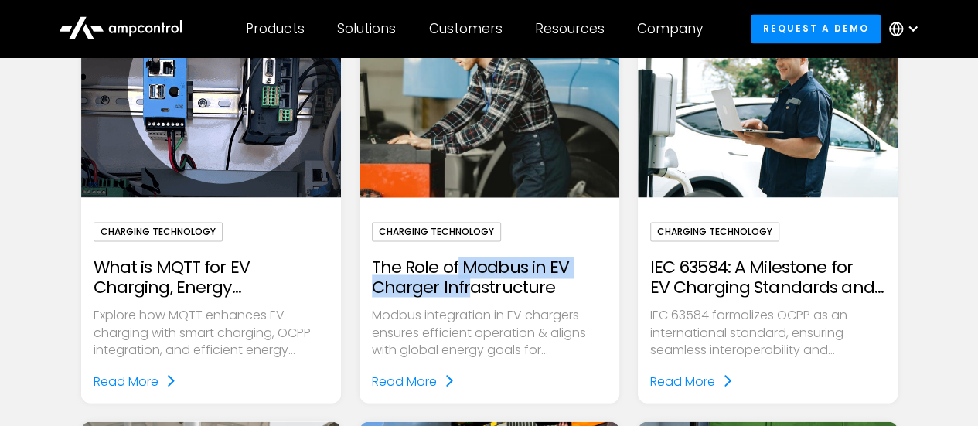
drag, startPoint x: 457, startPoint y: 265, endPoint x: 468, endPoint y: 281, distance: 19.3
click at [468, 281] on h2 "The Role of Modbus in EV Charger Infrastructure" at bounding box center [489, 277] width 235 height 41
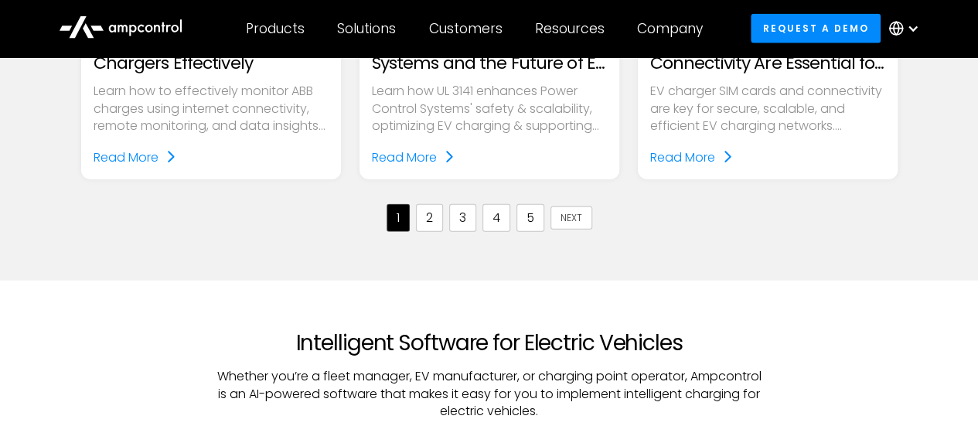
scroll to position [1932, 0]
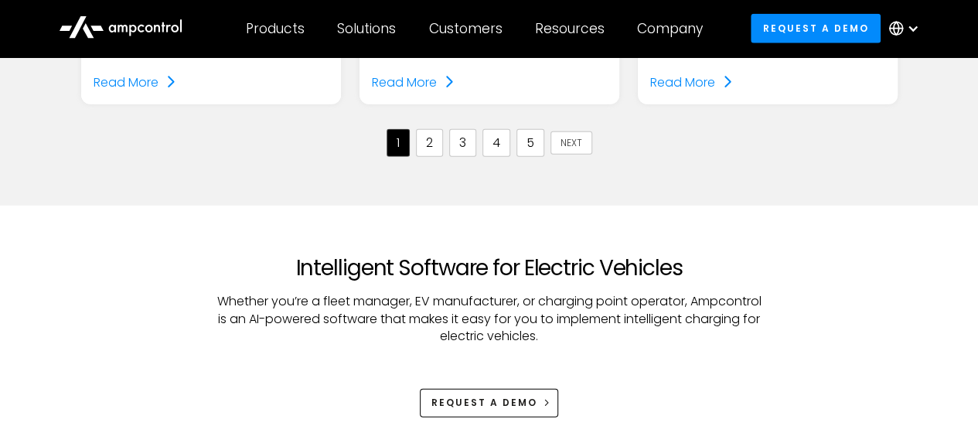
click at [430, 144] on link "2" at bounding box center [429, 143] width 27 height 28
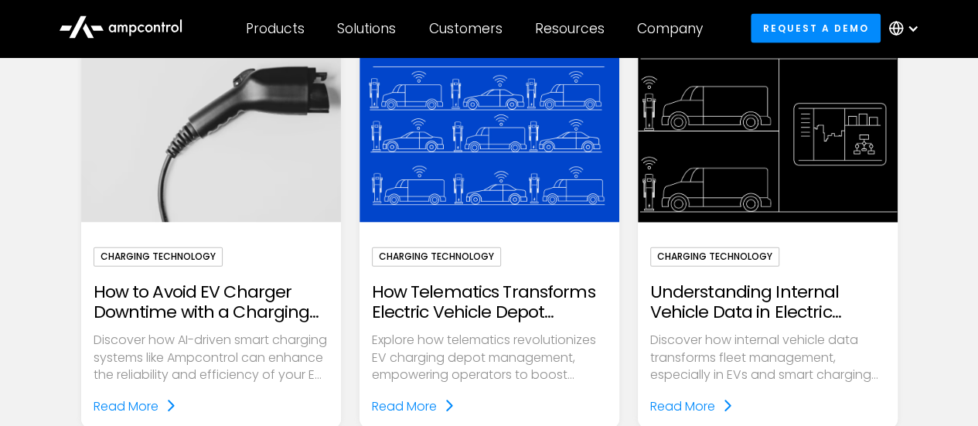
scroll to position [1623, 0]
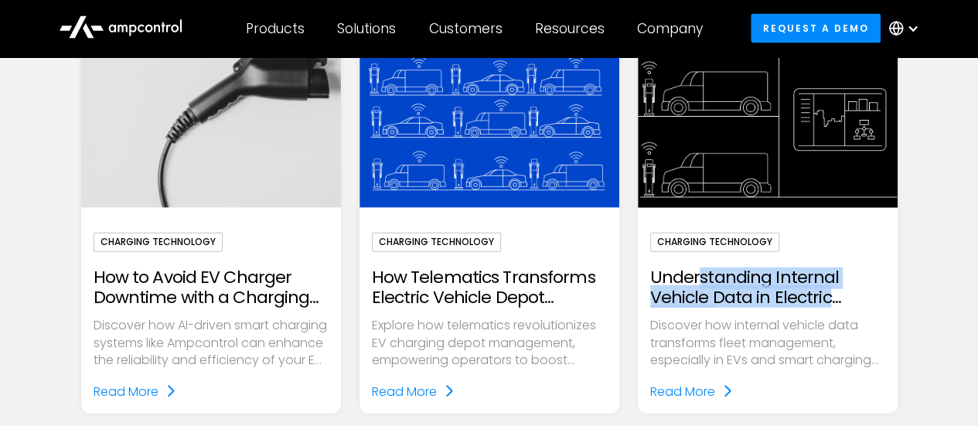
drag, startPoint x: 699, startPoint y: 269, endPoint x: 761, endPoint y: 305, distance: 72.4
click at [763, 306] on div "Charging Technology Understanding Internal Vehicle Data in Electric Vehicles Di…" at bounding box center [767, 317] width 235 height 168
click at [760, 305] on div "Charging Technology Understanding Internal Vehicle Data in Electric Vehicles Di…" at bounding box center [767, 317] width 235 height 168
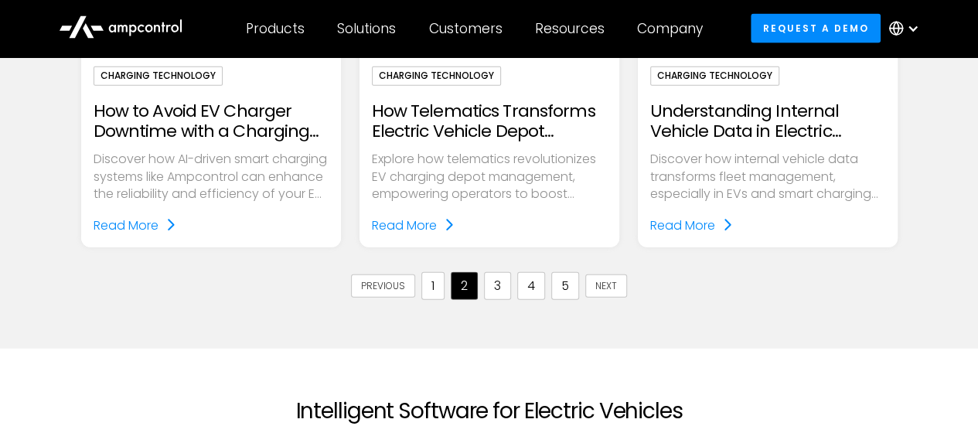
scroll to position [1932, 0]
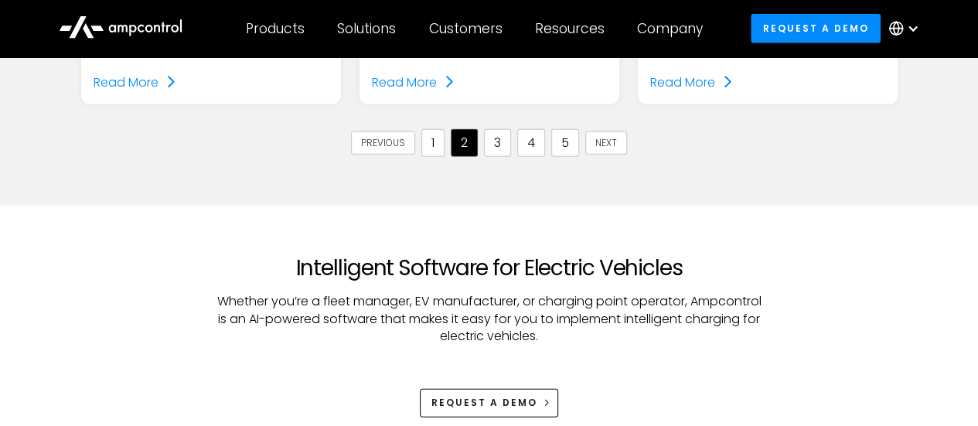
click at [505, 145] on link "3" at bounding box center [497, 143] width 27 height 28
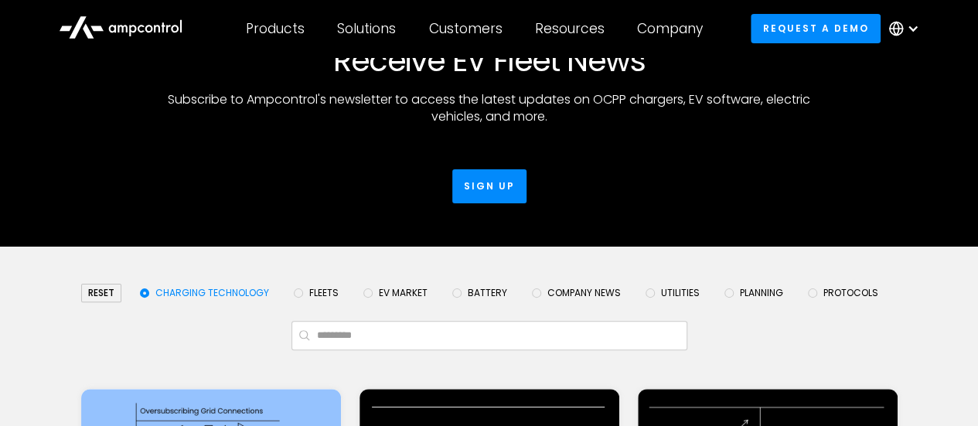
scroll to position [464, 0]
